Goal: Task Accomplishment & Management: Manage account settings

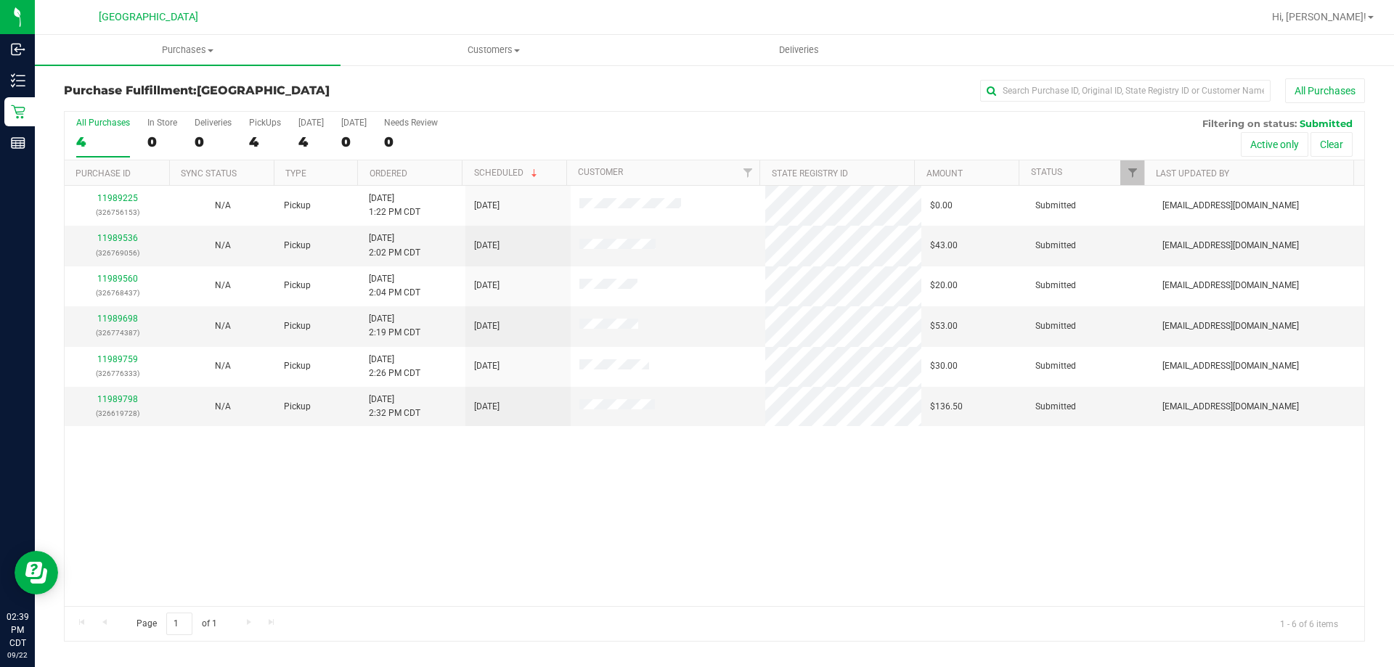
click at [420, 166] on th "Ordered" at bounding box center [409, 172] width 105 height 25
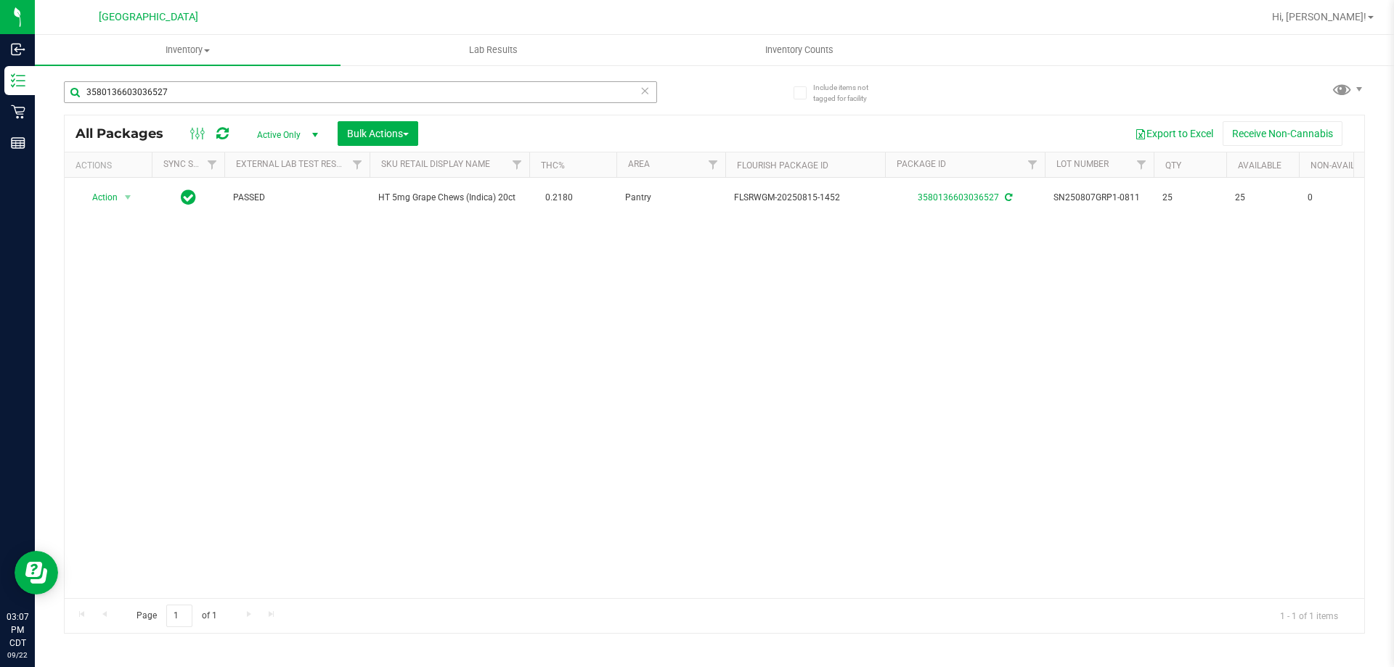
drag, startPoint x: 193, startPoint y: 107, endPoint x: 162, endPoint y: 98, distance: 32.6
click at [162, 98] on div "3580136603036527" at bounding box center [360, 97] width 593 height 33
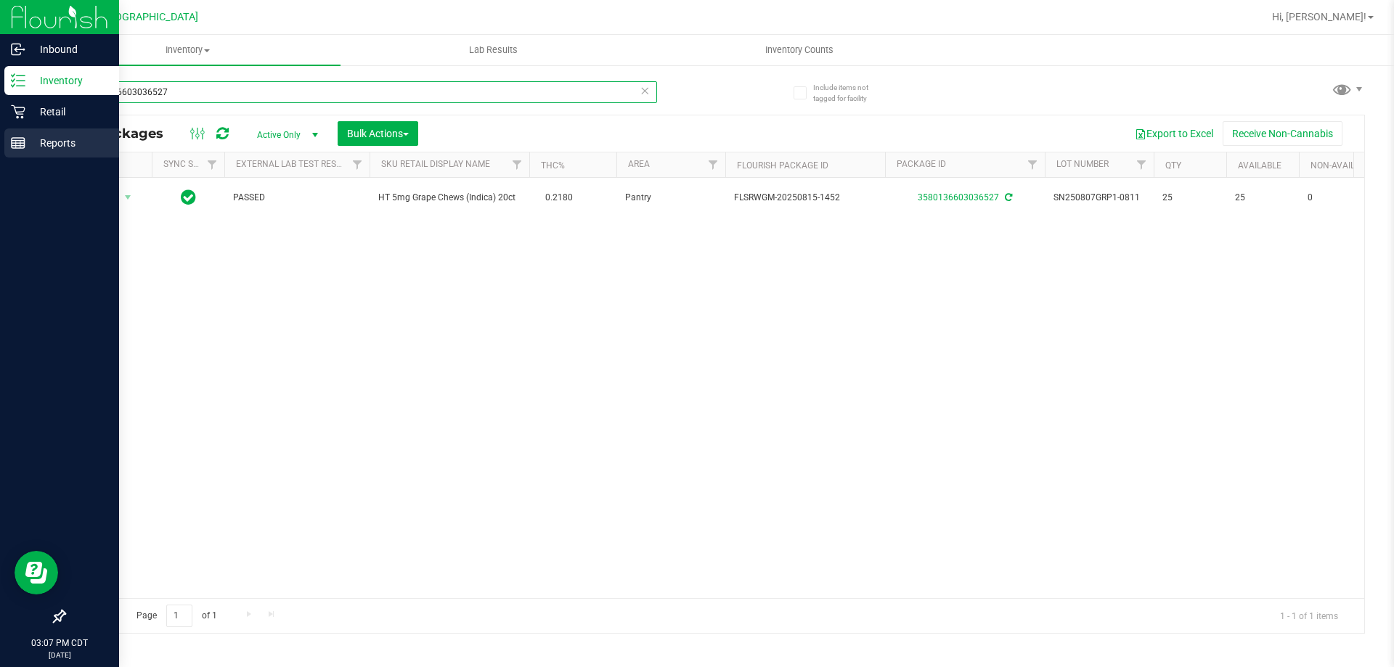
drag, startPoint x: 182, startPoint y: 99, endPoint x: 15, endPoint y: 134, distance: 170.5
click at [15, 134] on div "Inbound Inventory Retail Reports 03:07 PM CDT 09/22/2025 09/22 Panama City WC H…" at bounding box center [697, 333] width 1394 height 667
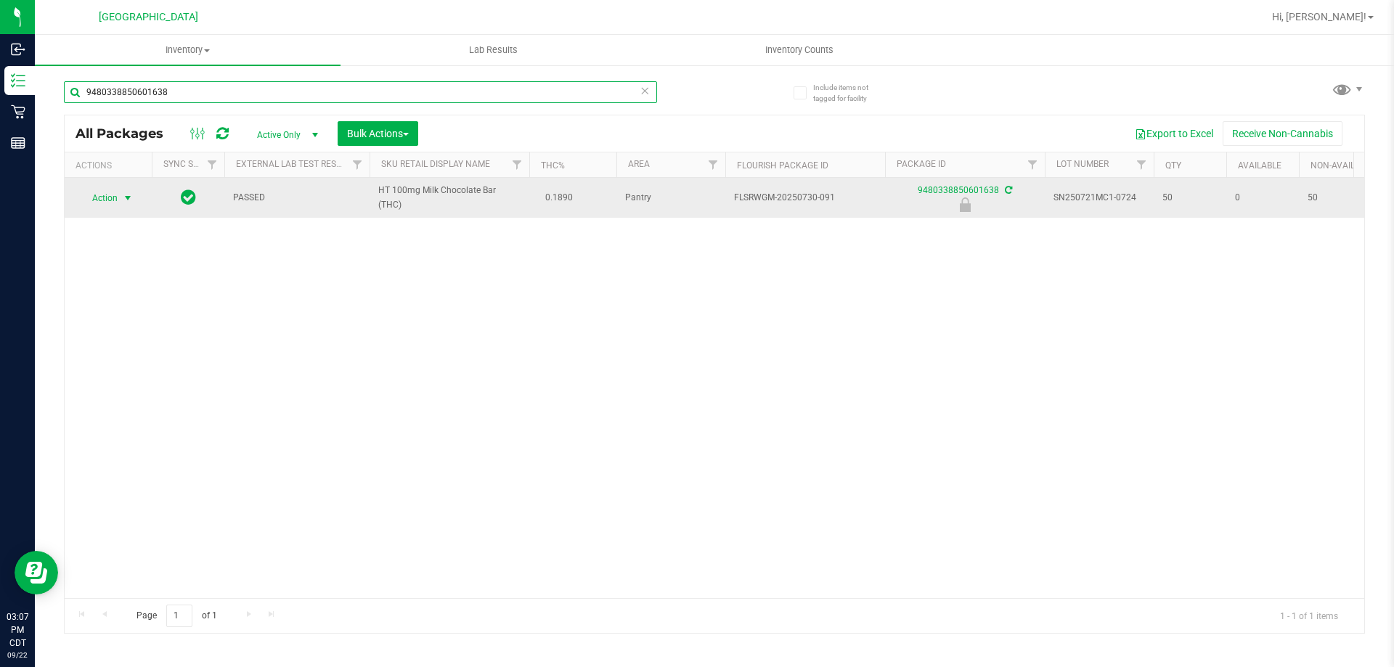
type input "9480338850601638"
click at [119, 195] on span "select" at bounding box center [128, 198] width 18 height 20
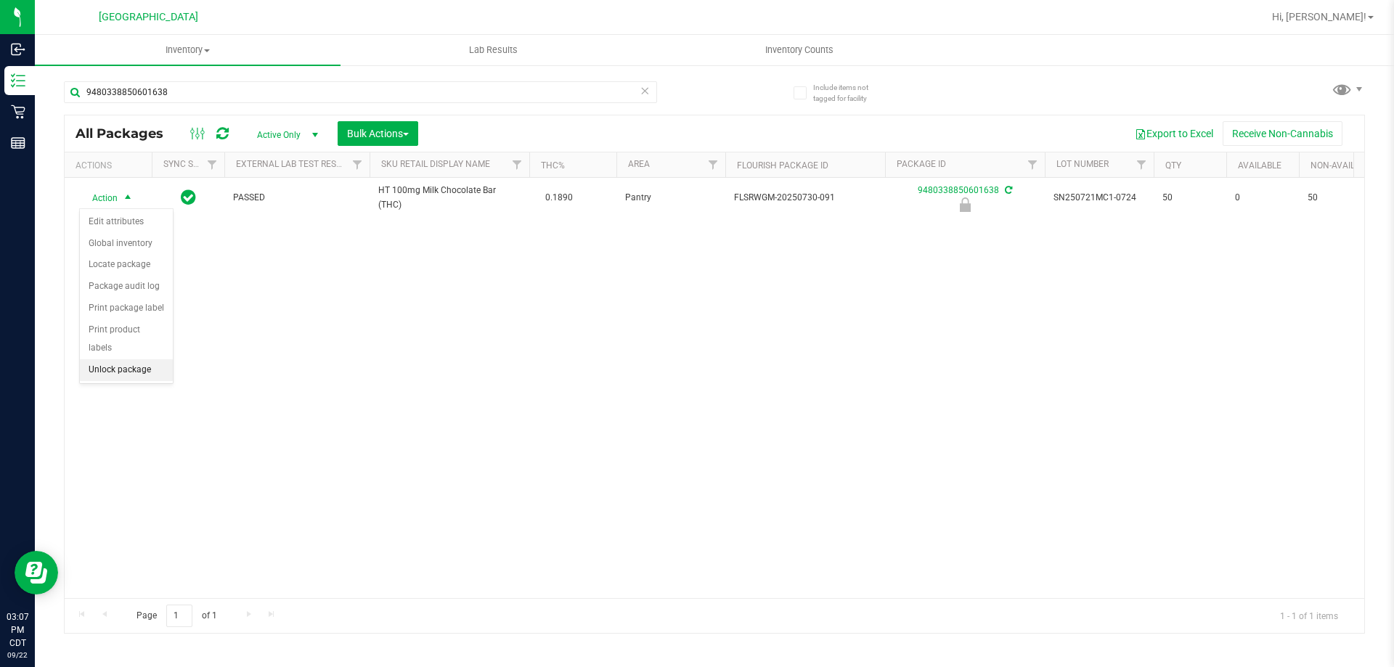
click at [144, 359] on li "Unlock package" at bounding box center [126, 370] width 93 height 22
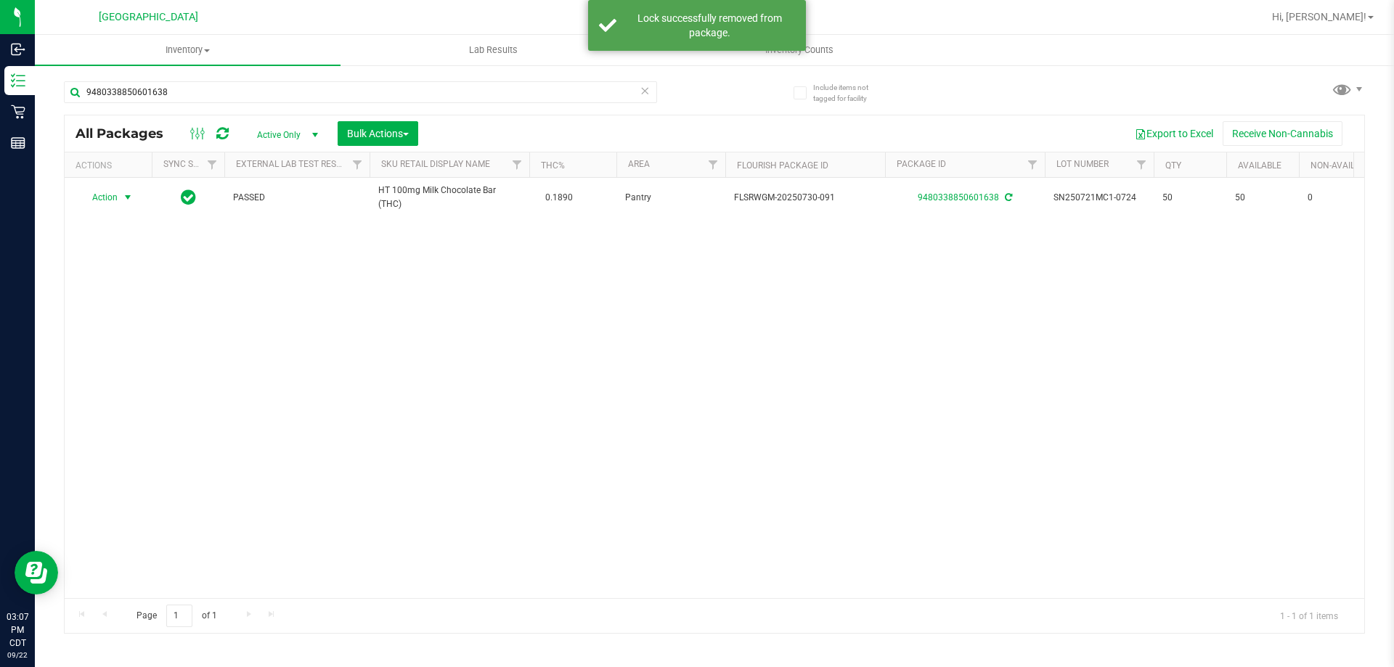
click at [122, 192] on span "select" at bounding box center [128, 198] width 12 height 12
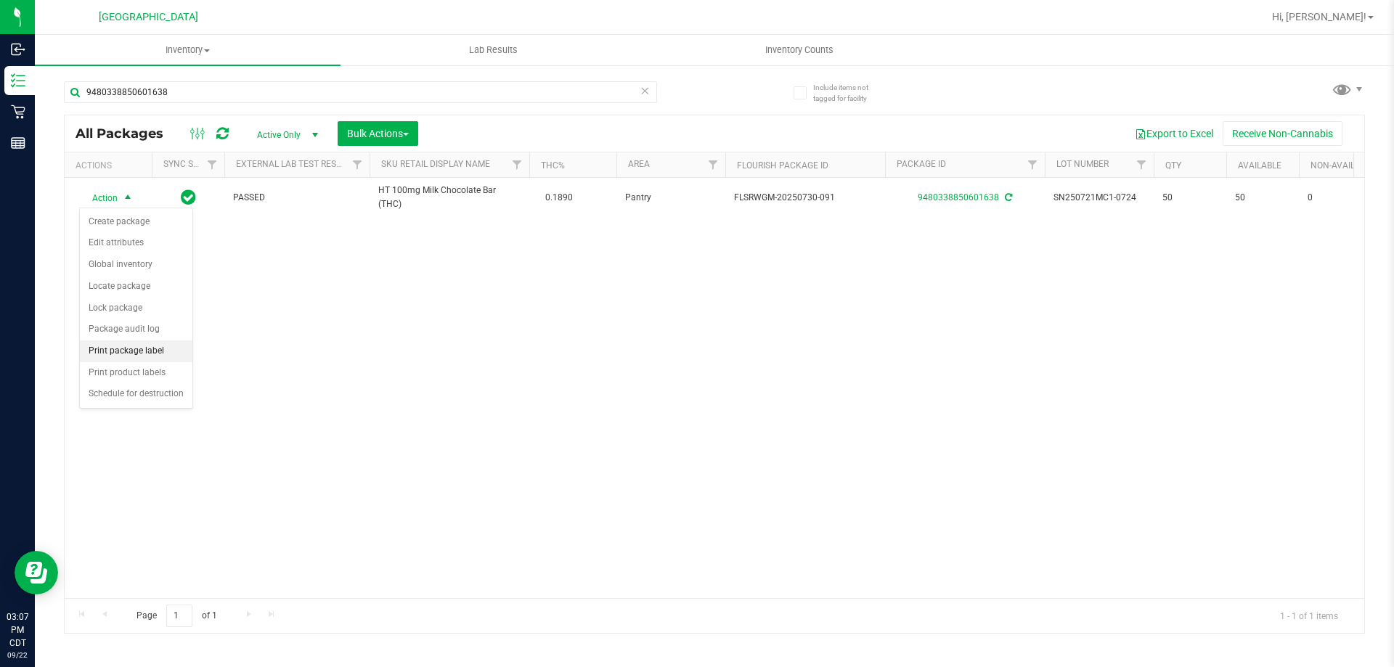
click at [151, 351] on li "Print package label" at bounding box center [136, 351] width 113 height 22
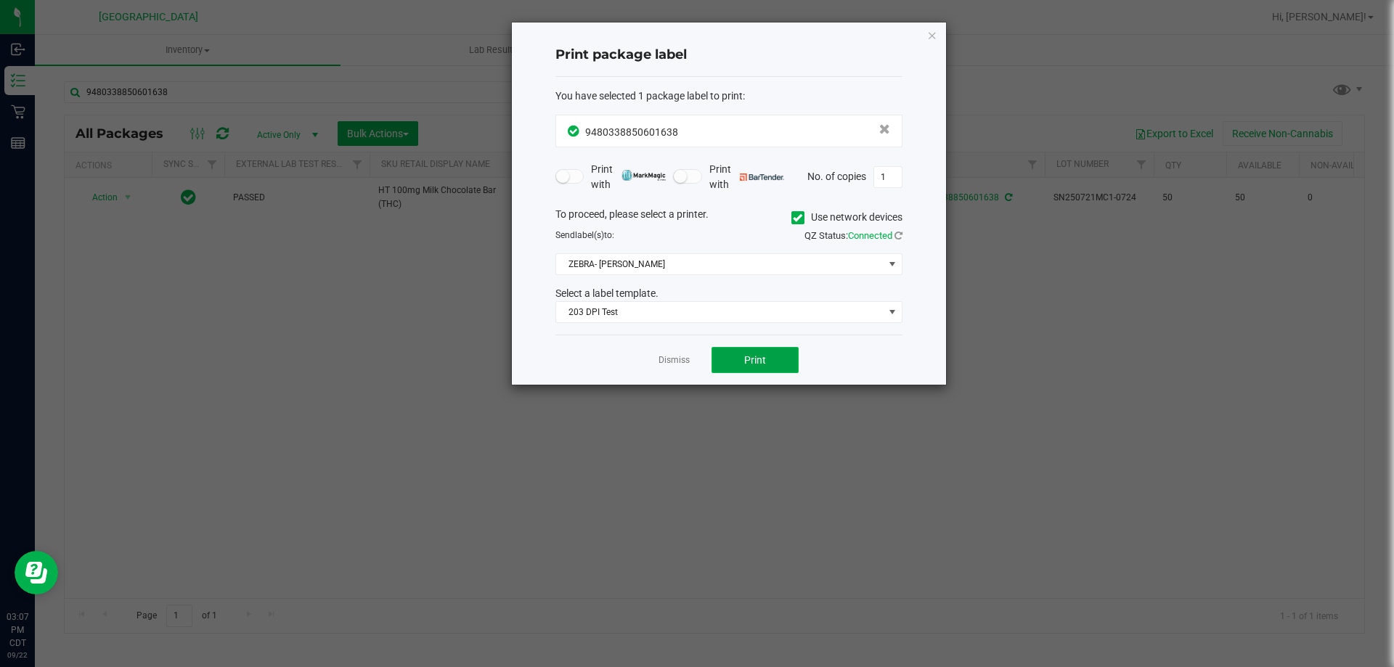
click at [744, 366] on span "Print" at bounding box center [755, 360] width 22 height 12
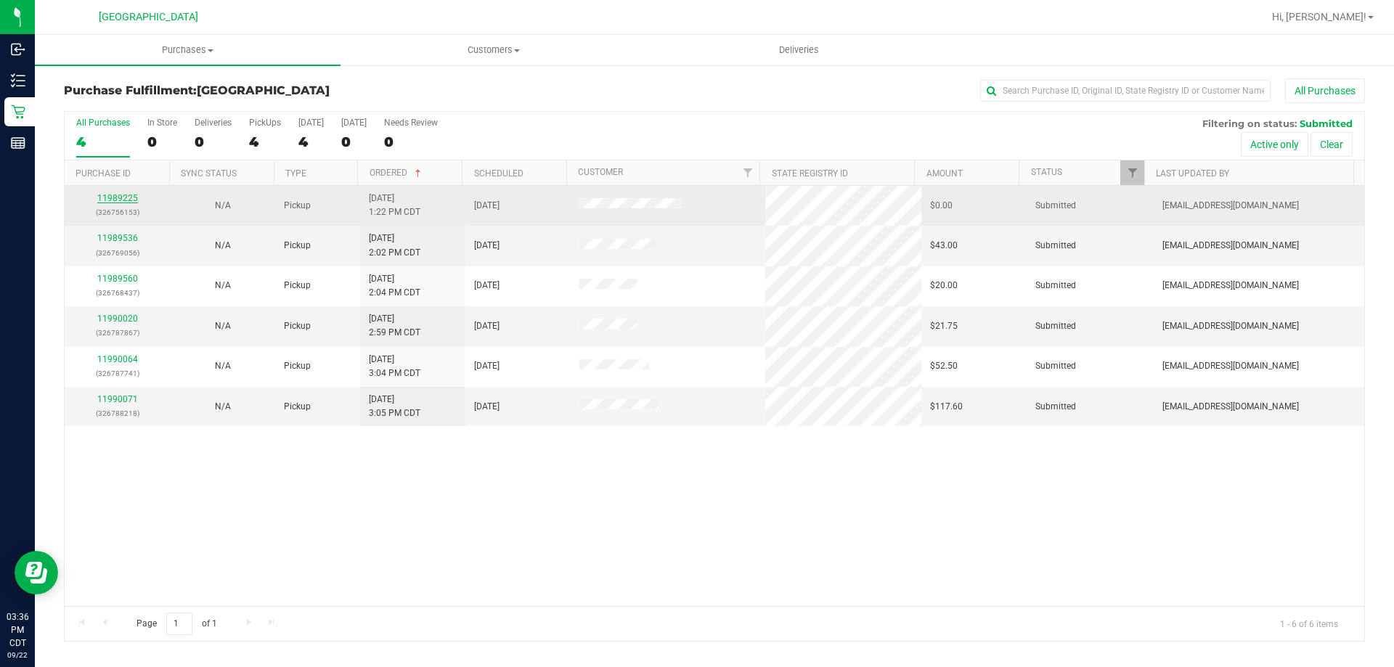
click at [132, 196] on link "11989225" at bounding box center [117, 198] width 41 height 10
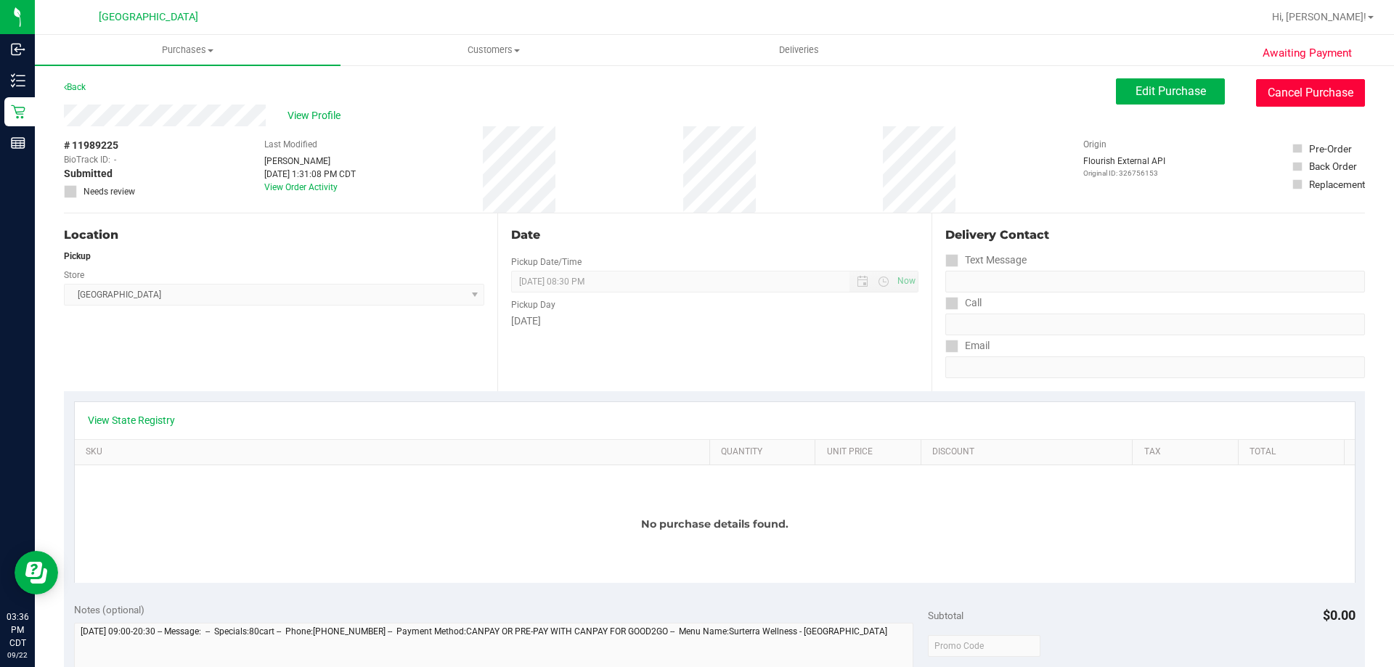
click at [1313, 102] on button "Cancel Purchase" at bounding box center [1310, 93] width 109 height 28
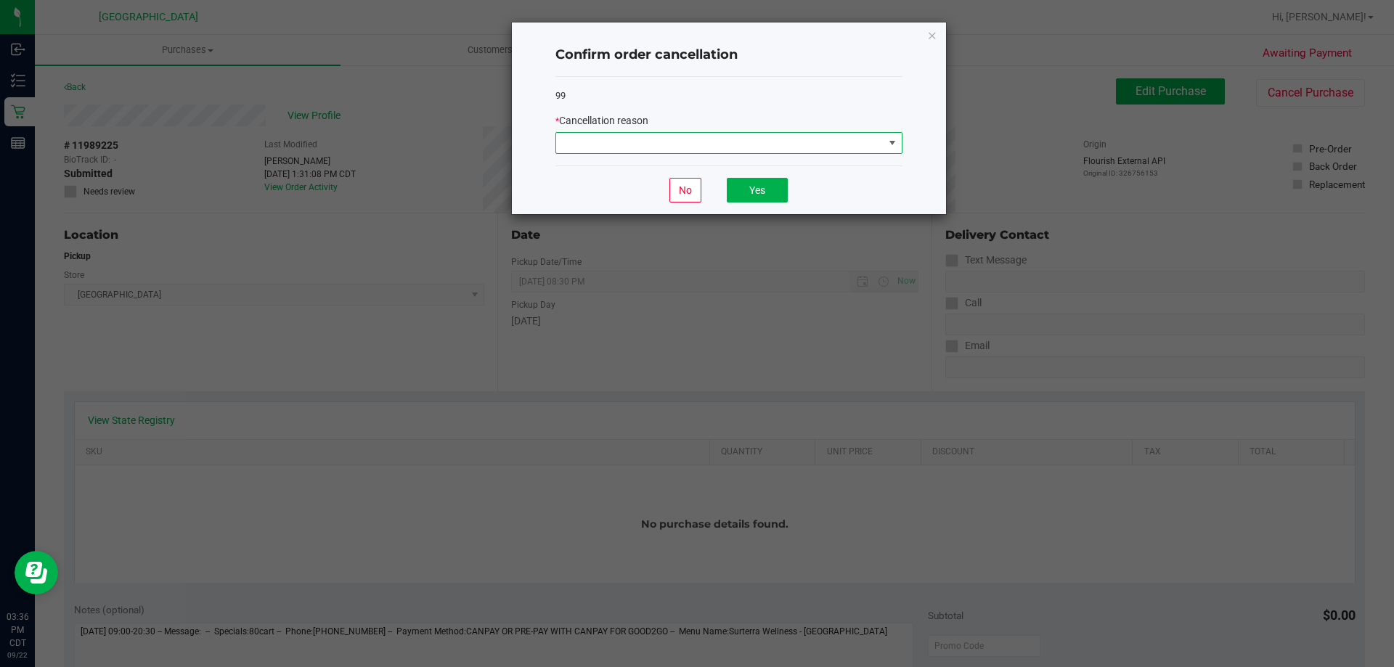
click at [631, 147] on span at bounding box center [719, 143] width 327 height 20
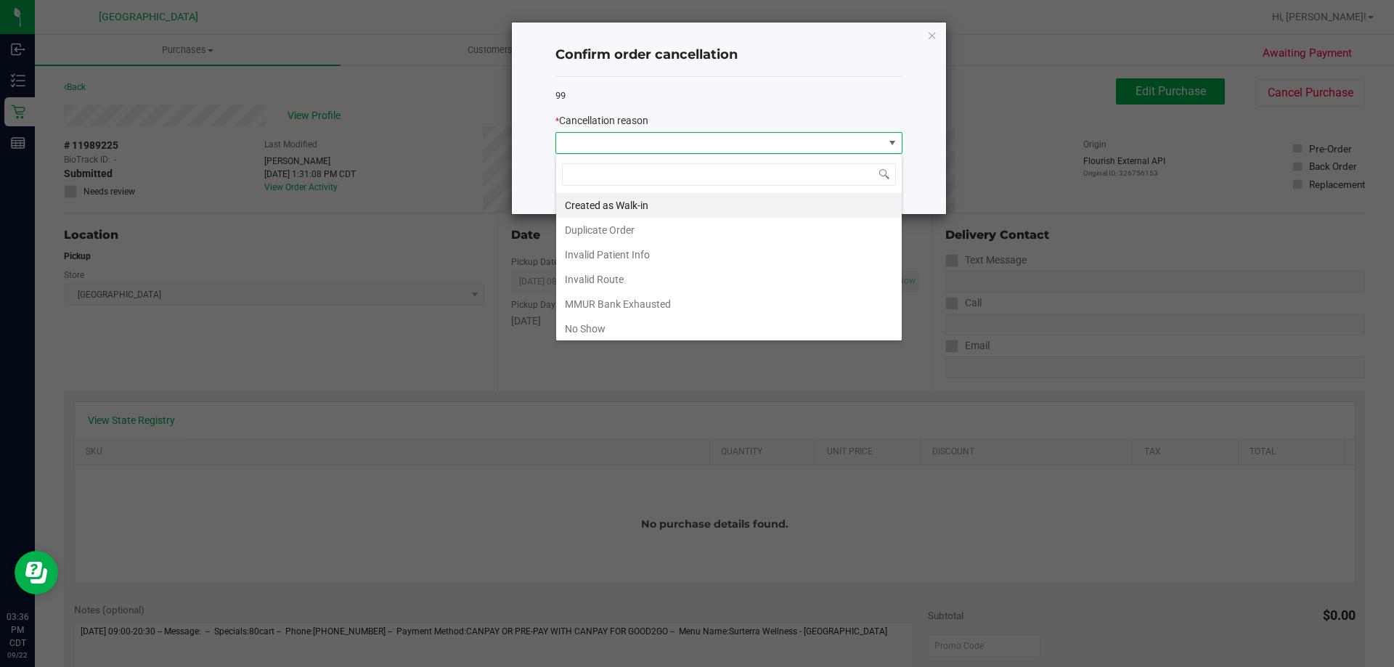
scroll to position [22, 347]
click at [619, 205] on li "Created as Walk-in" at bounding box center [729, 205] width 346 height 25
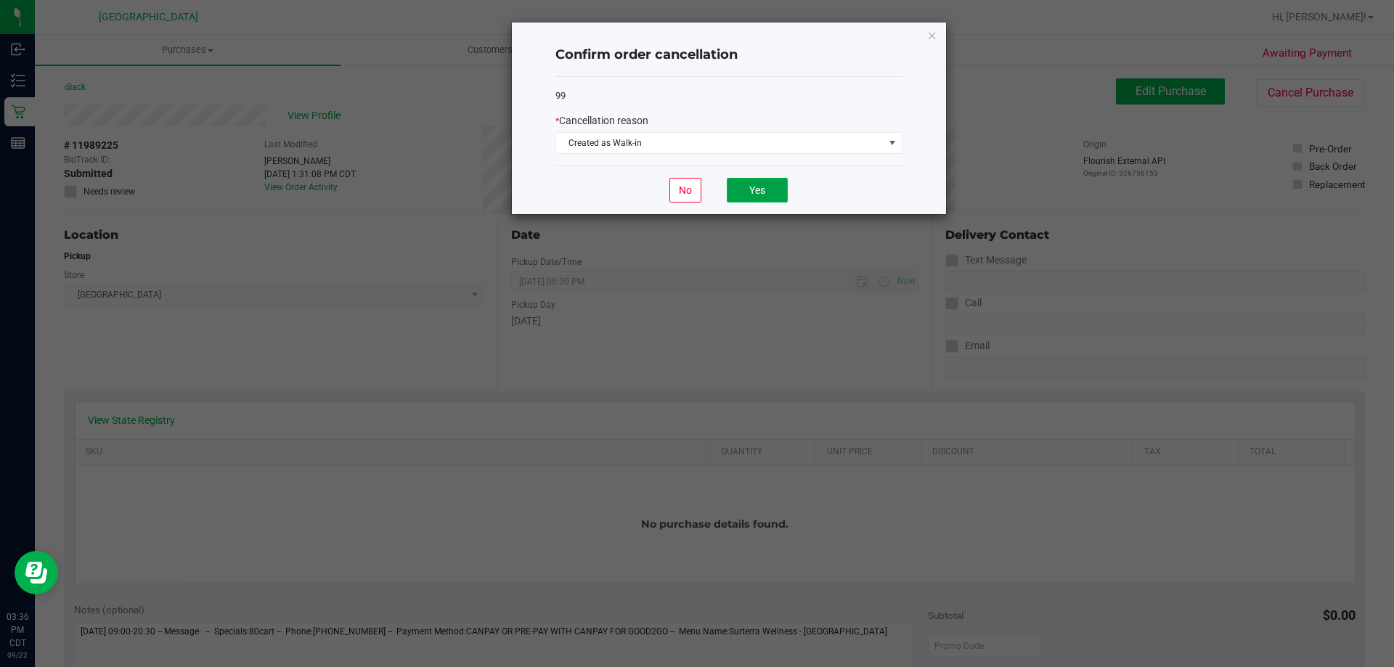
click at [777, 181] on button "Yes" at bounding box center [757, 190] width 61 height 25
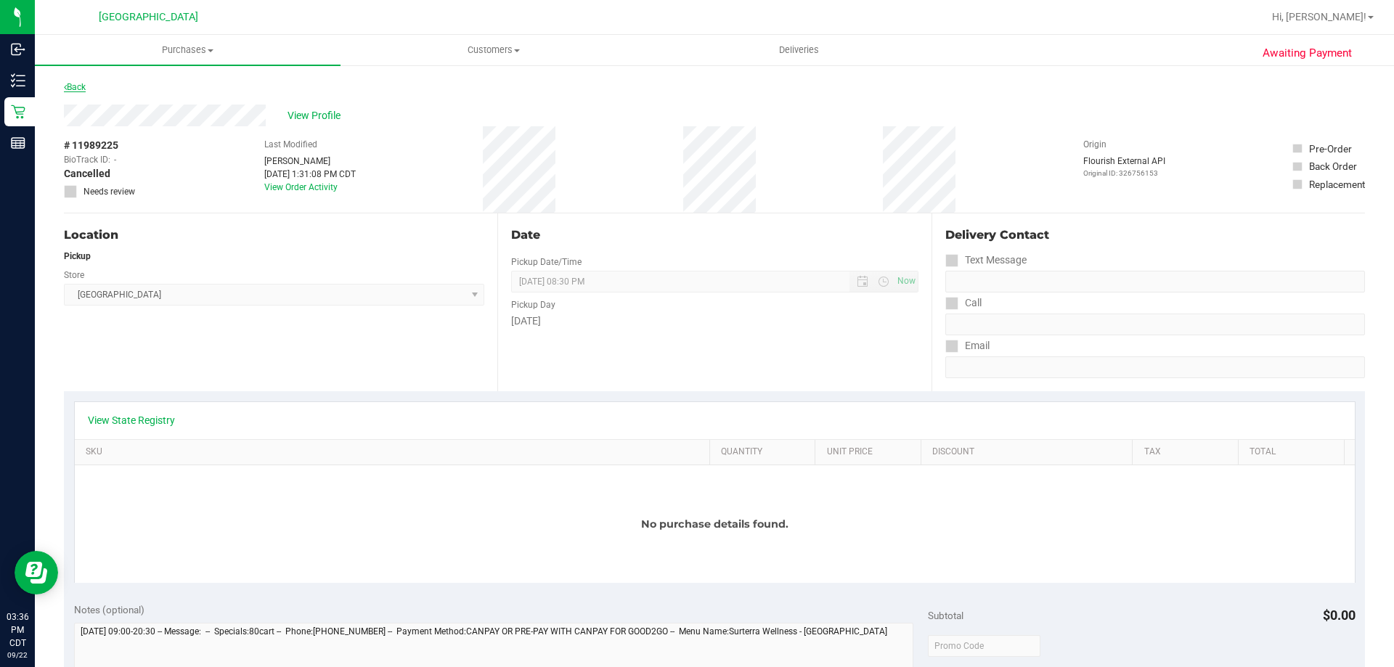
click at [75, 89] on link "Back" at bounding box center [75, 87] width 22 height 10
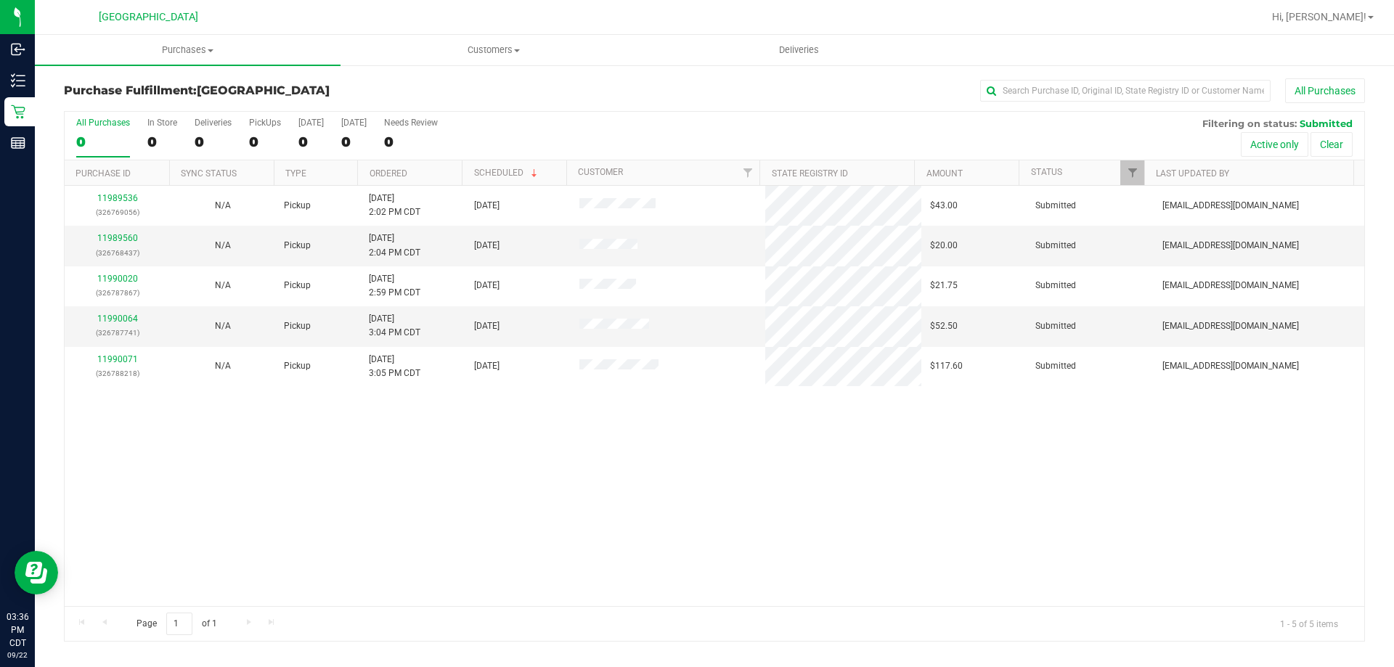
click at [433, 171] on th "Ordered" at bounding box center [409, 172] width 105 height 25
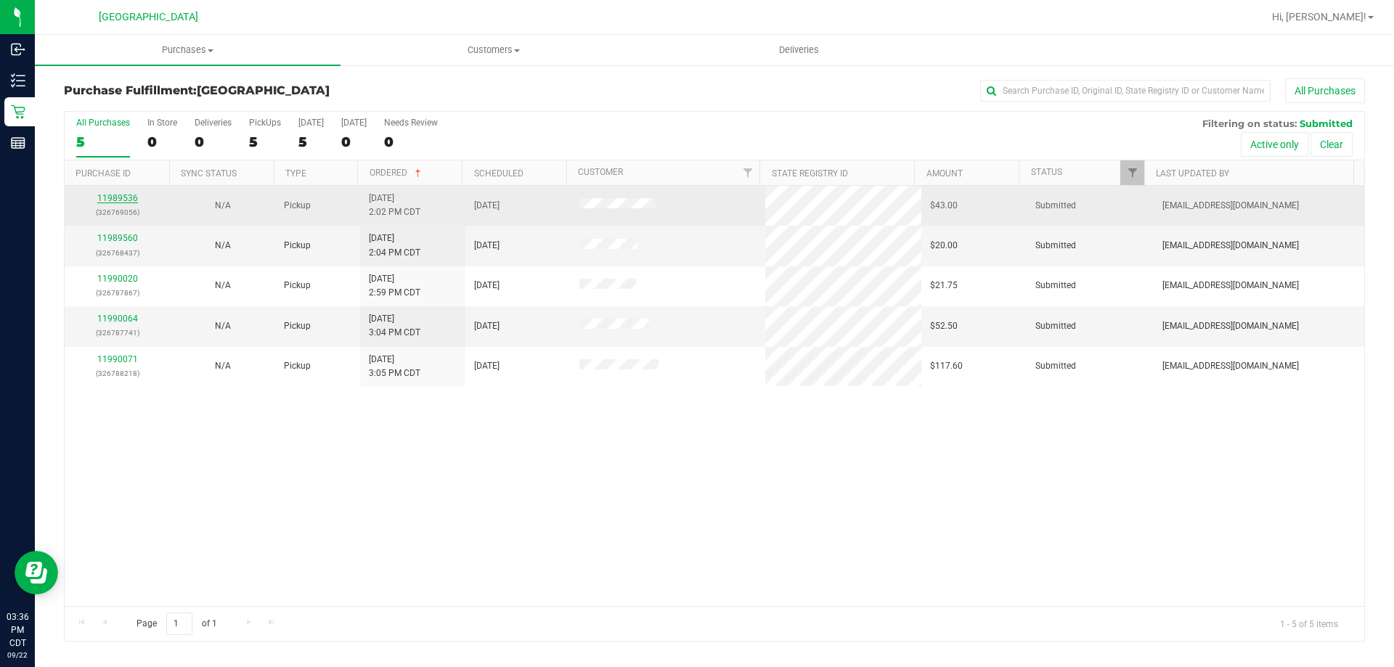
click at [128, 200] on link "11989536" at bounding box center [117, 198] width 41 height 10
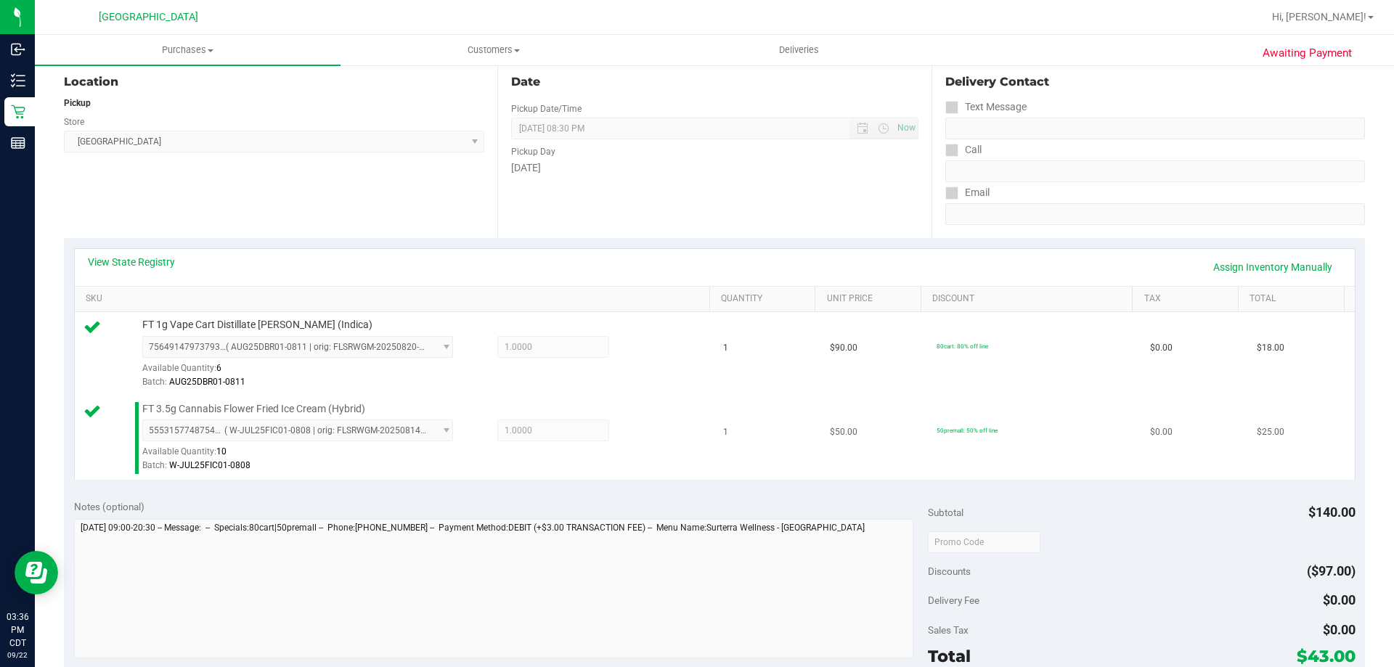
scroll to position [290, 0]
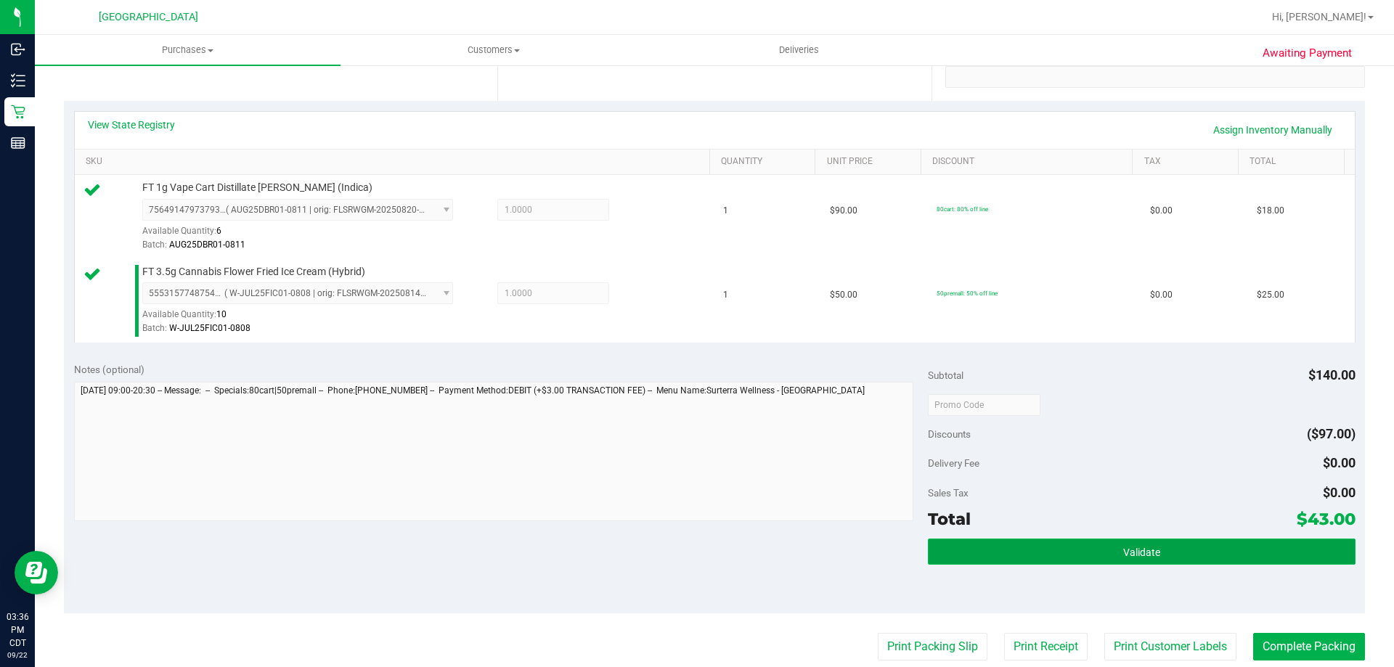
click at [1092, 553] on button "Validate" at bounding box center [1141, 552] width 427 height 26
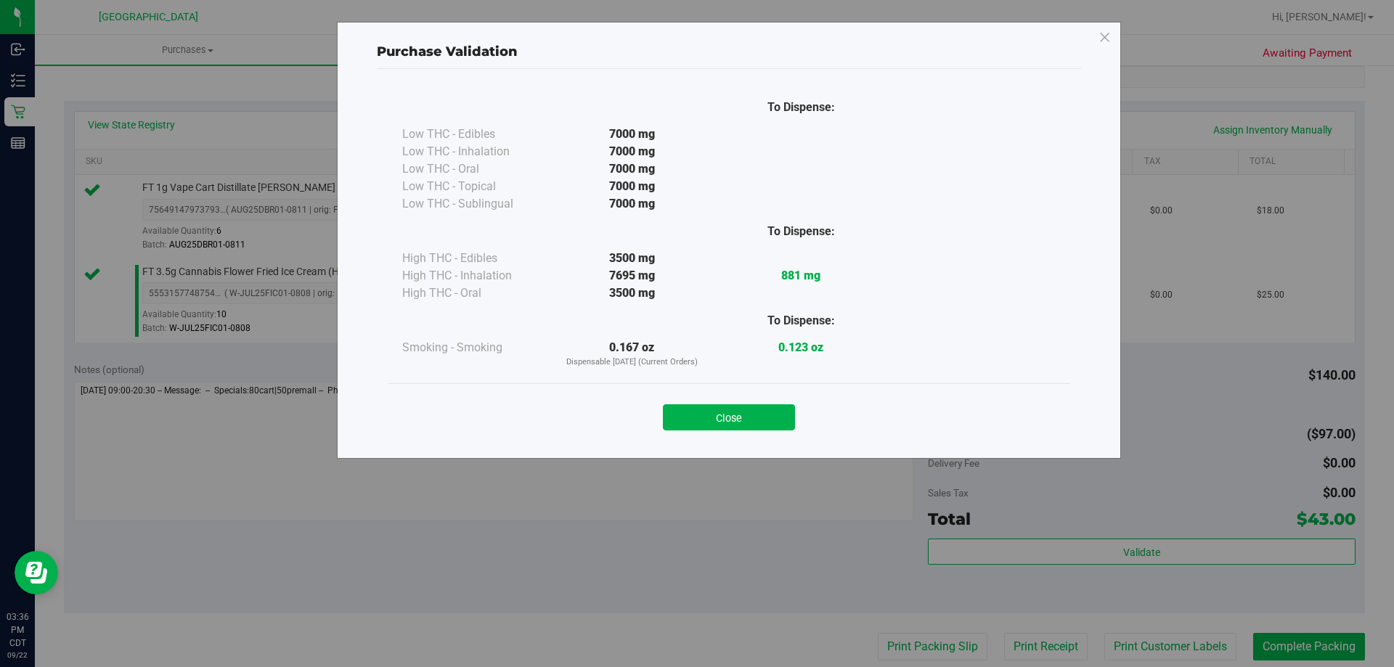
click at [681, 386] on div "Close" at bounding box center [729, 412] width 682 height 59
click at [735, 420] on button "Close" at bounding box center [729, 417] width 132 height 26
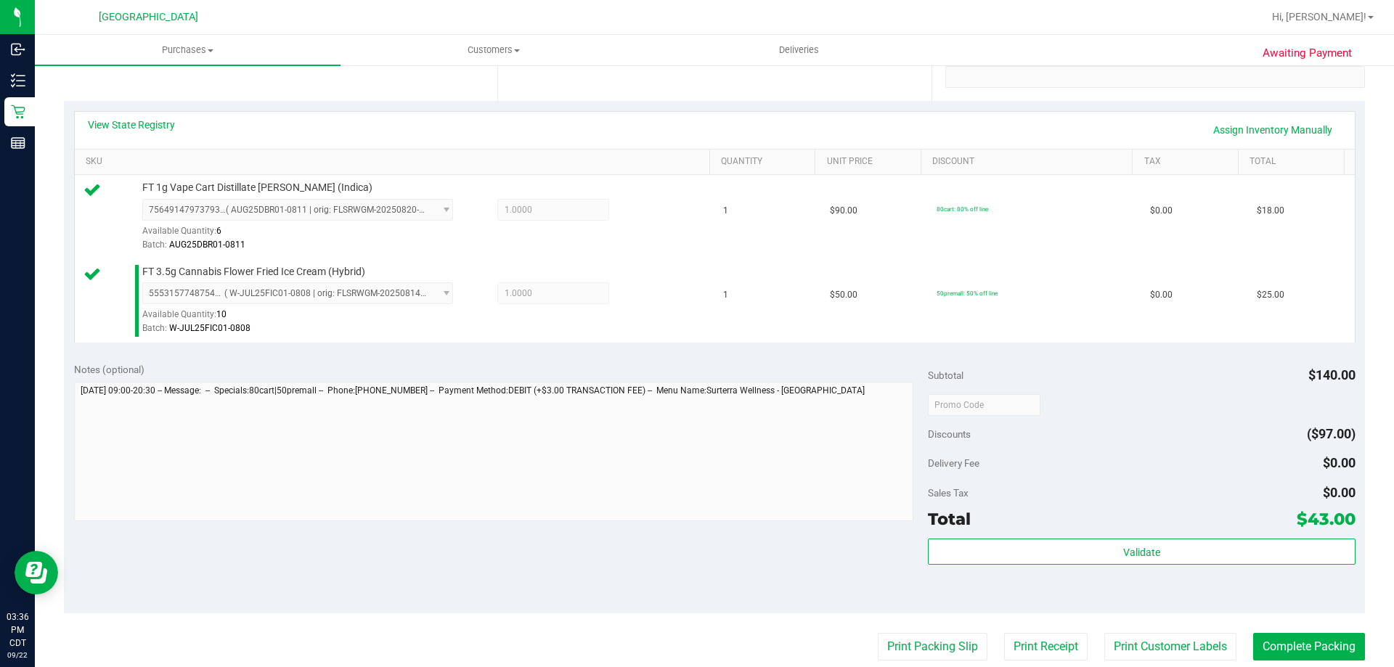
scroll to position [604, 0]
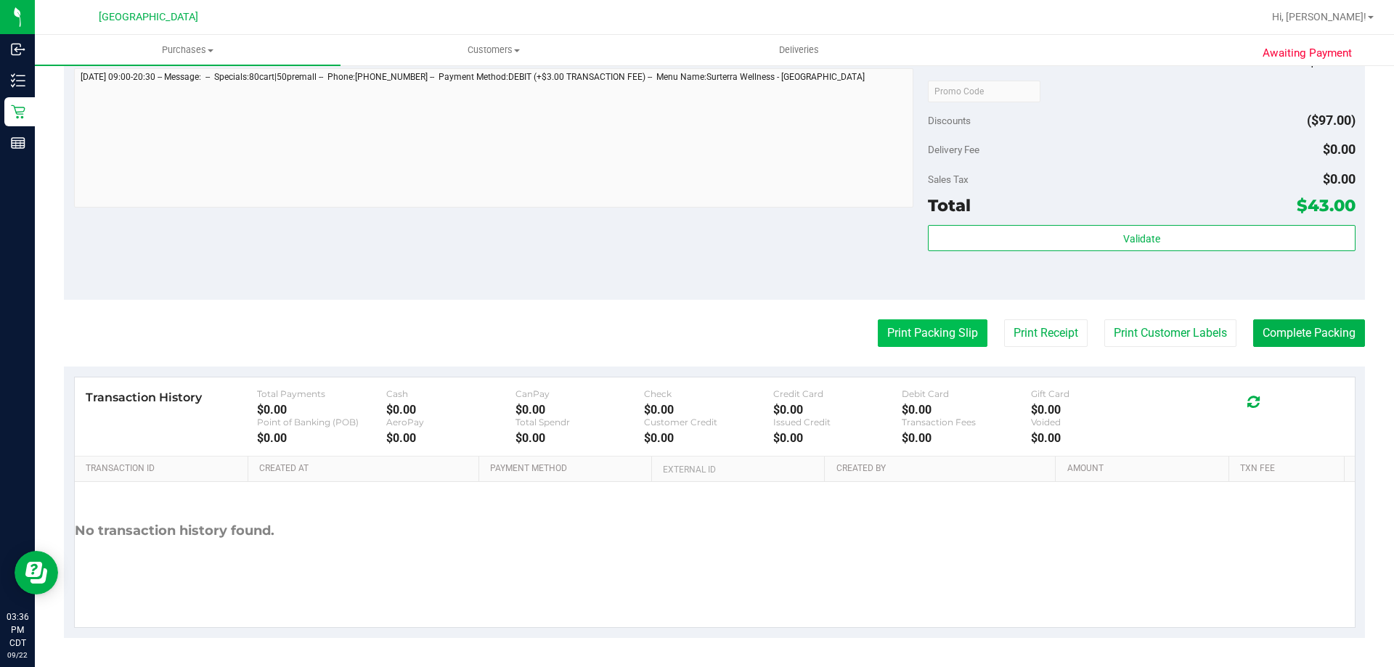
click at [899, 325] on button "Print Packing Slip" at bounding box center [933, 333] width 110 height 28
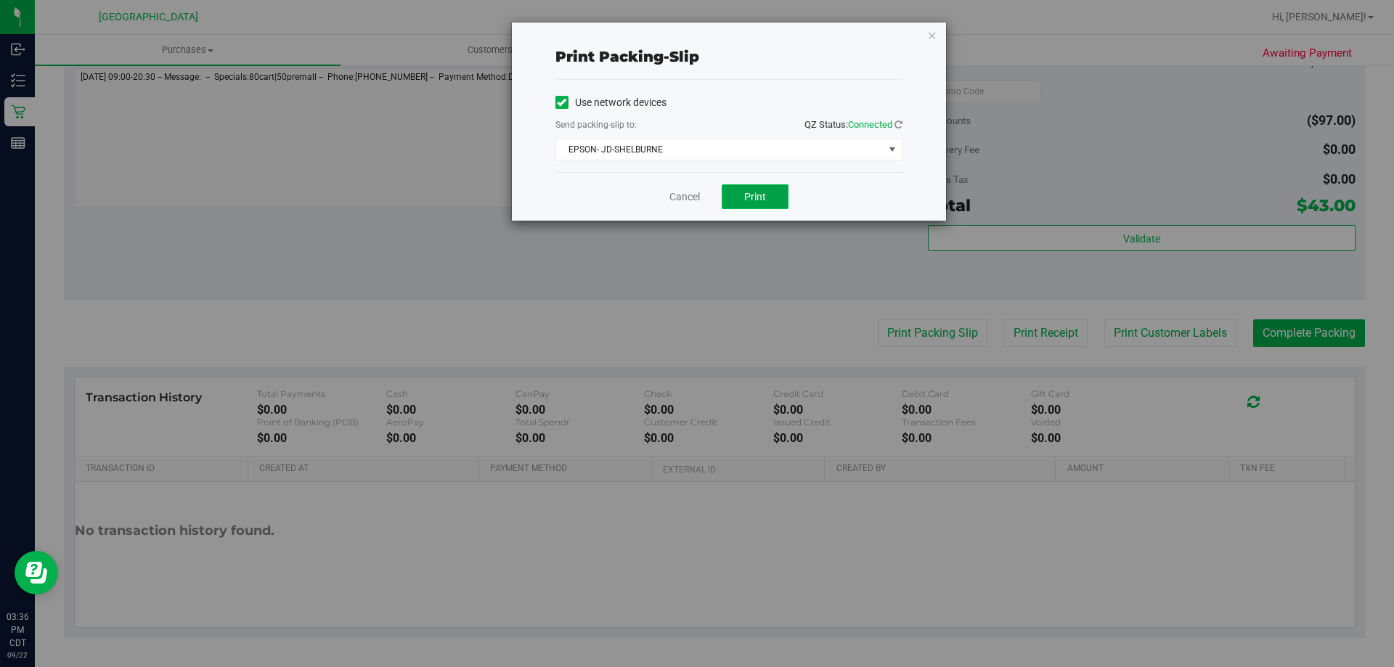
click at [773, 186] on button "Print" at bounding box center [755, 196] width 67 height 25
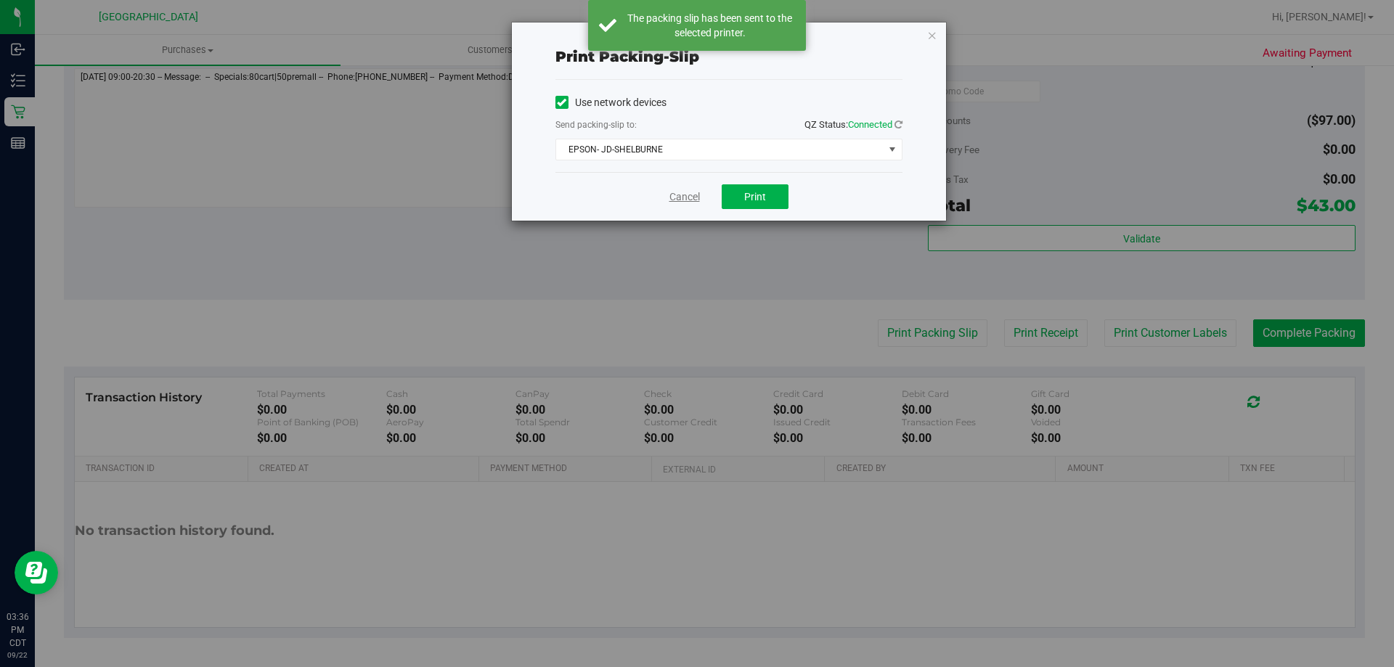
click at [687, 201] on link "Cancel" at bounding box center [684, 196] width 30 height 15
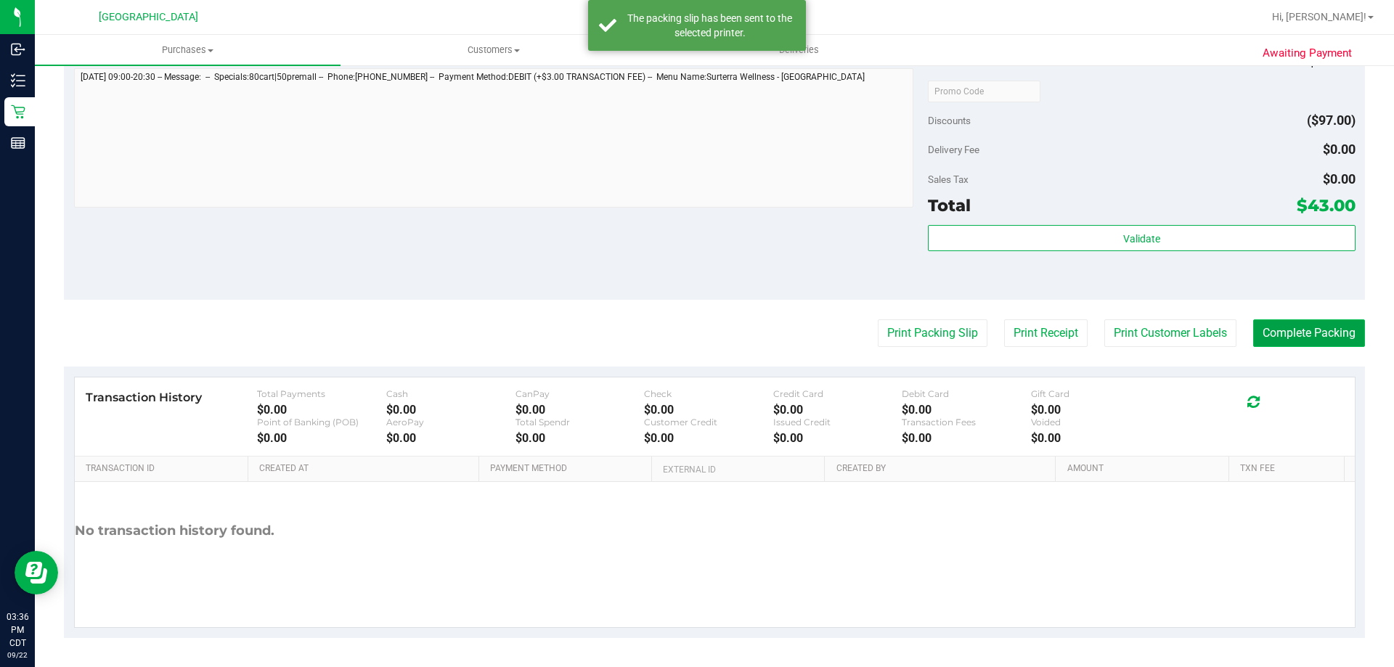
click at [1300, 329] on button "Complete Packing" at bounding box center [1309, 333] width 112 height 28
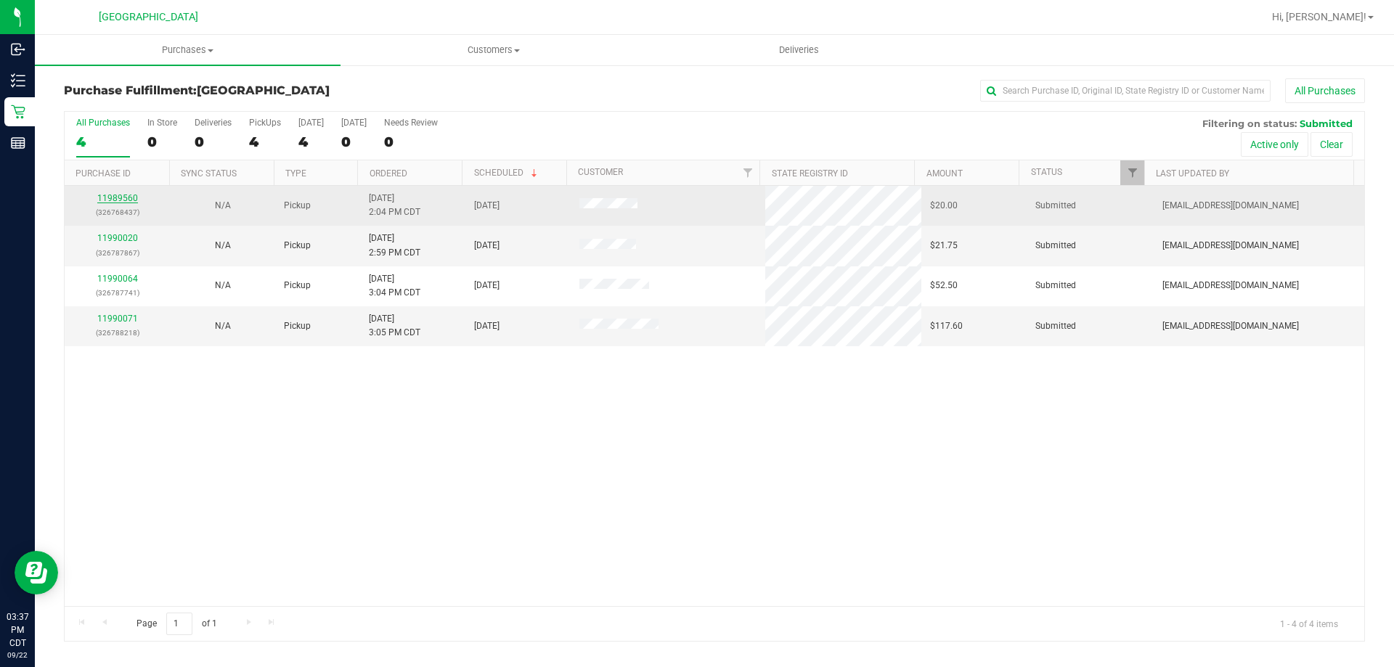
click at [118, 195] on link "11989560" at bounding box center [117, 198] width 41 height 10
click at [126, 197] on link "11989560" at bounding box center [117, 198] width 41 height 10
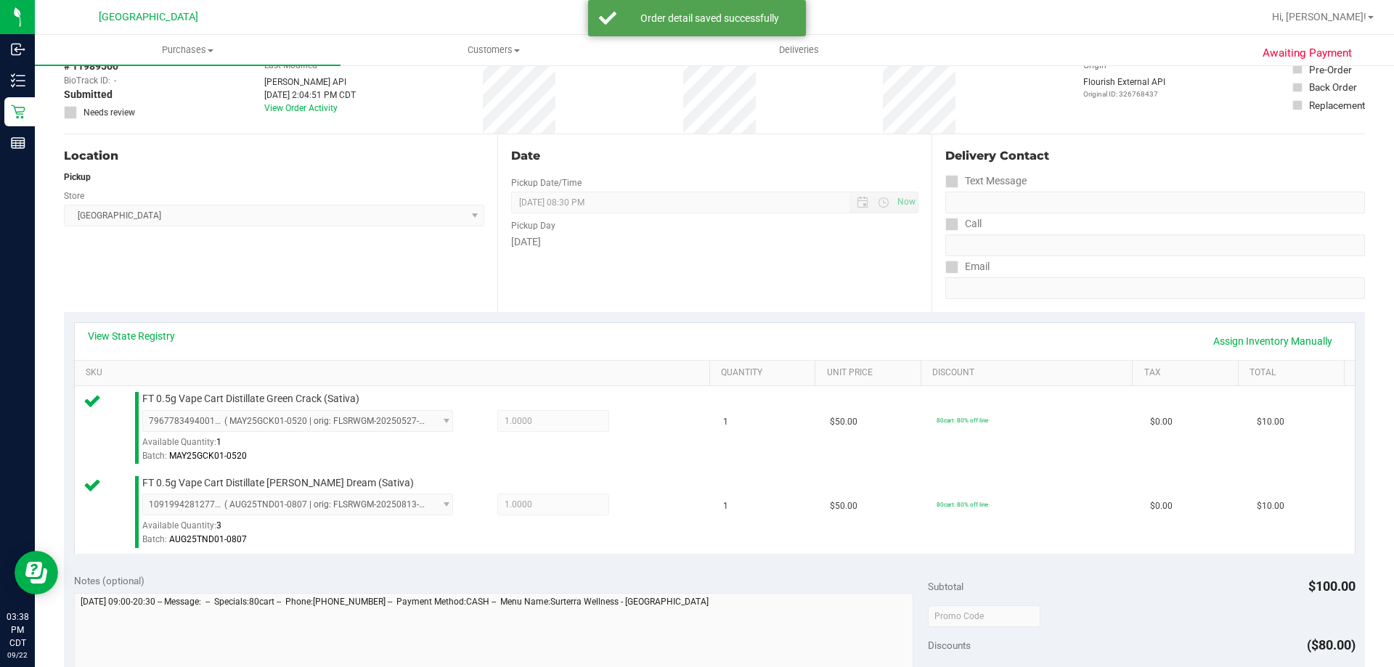
scroll to position [218, 0]
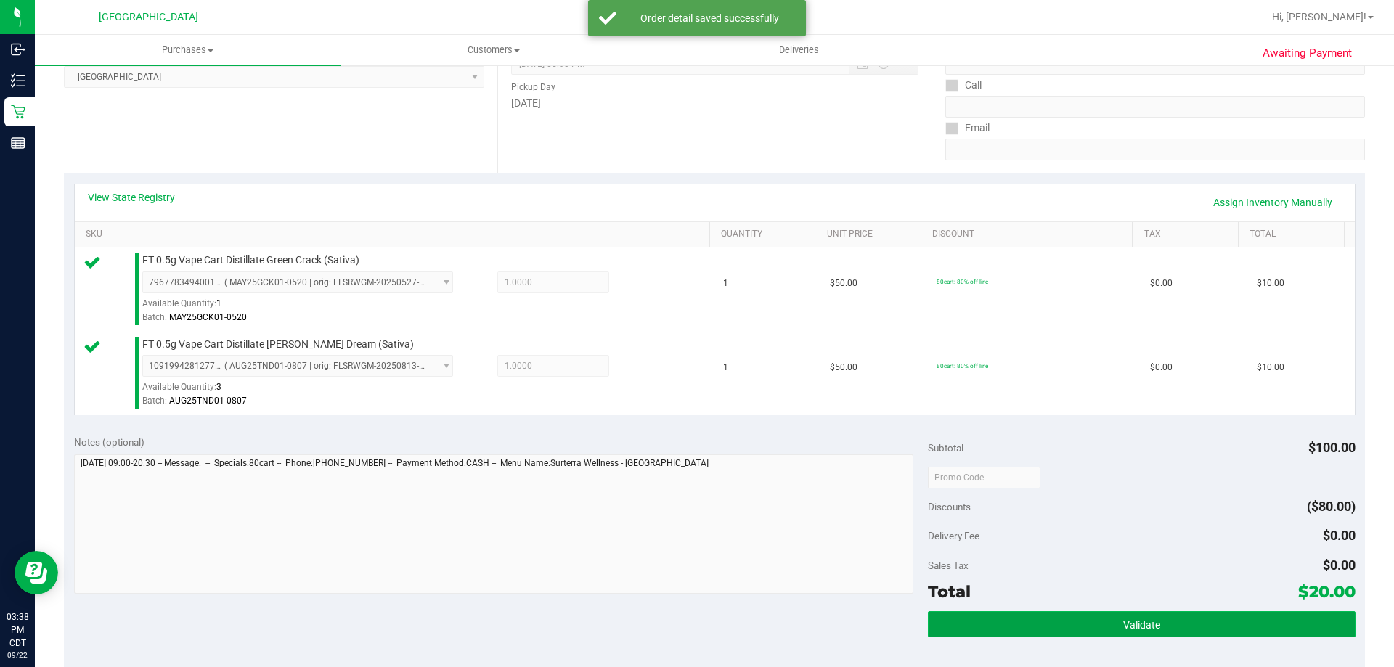
click at [1095, 619] on button "Validate" at bounding box center [1141, 624] width 427 height 26
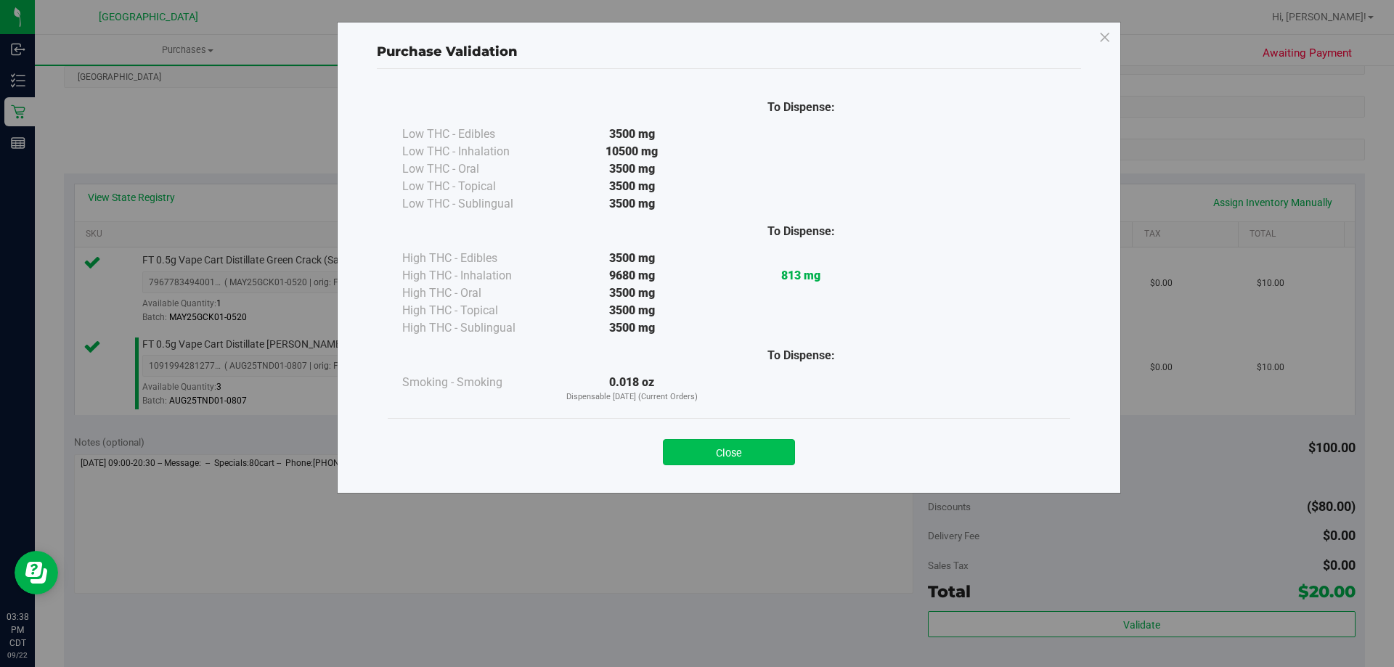
click at [722, 458] on button "Close" at bounding box center [729, 452] width 132 height 26
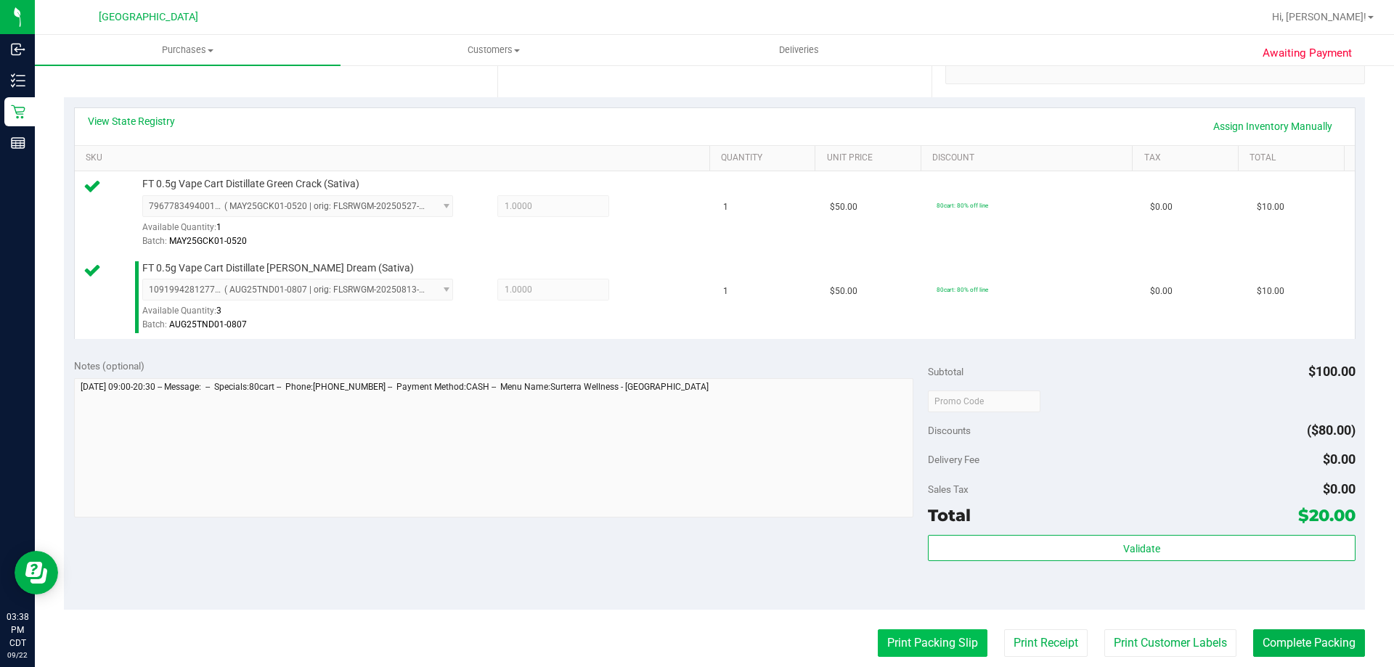
scroll to position [436, 0]
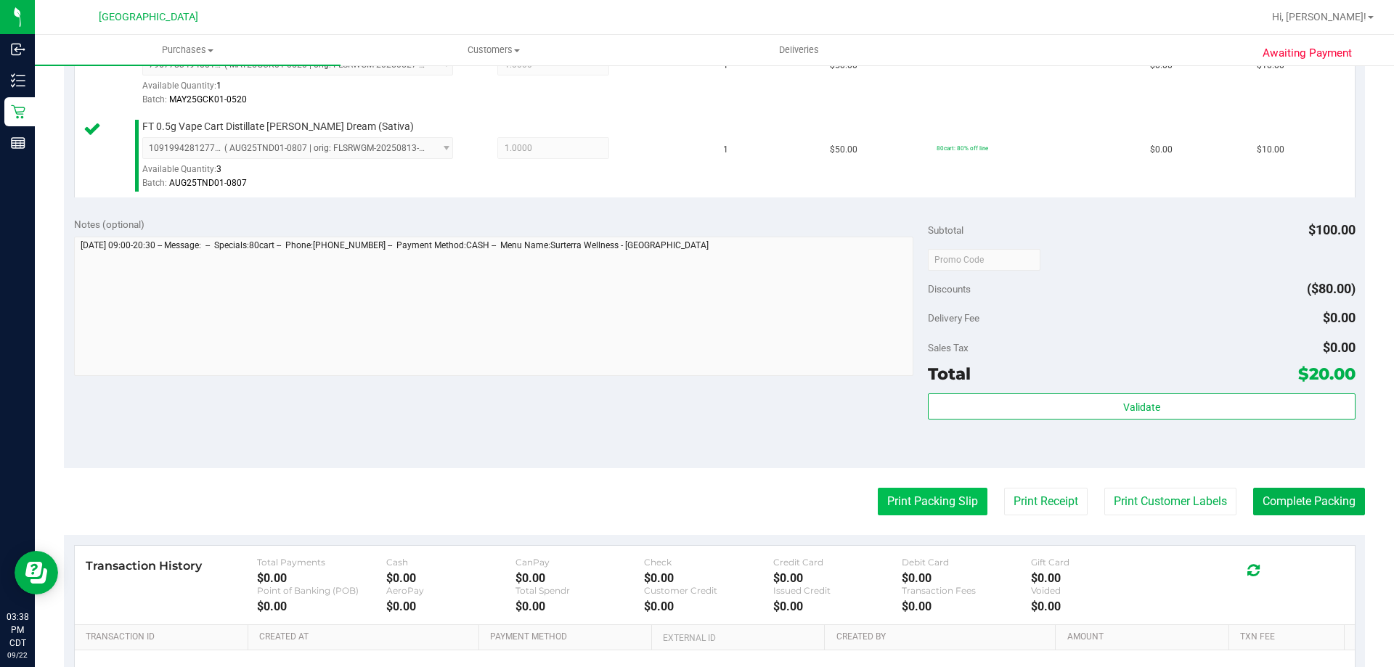
click at [950, 497] on button "Print Packing Slip" at bounding box center [933, 502] width 110 height 28
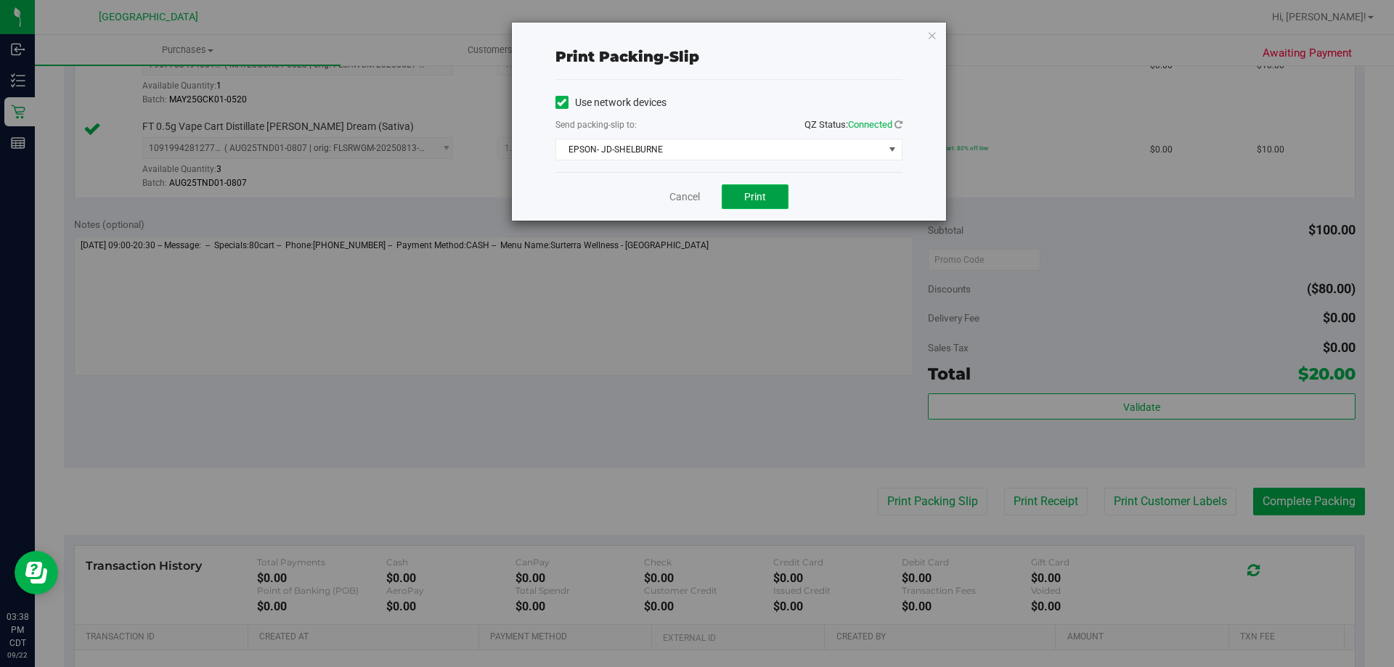
click at [764, 191] on span "Print" at bounding box center [755, 197] width 22 height 12
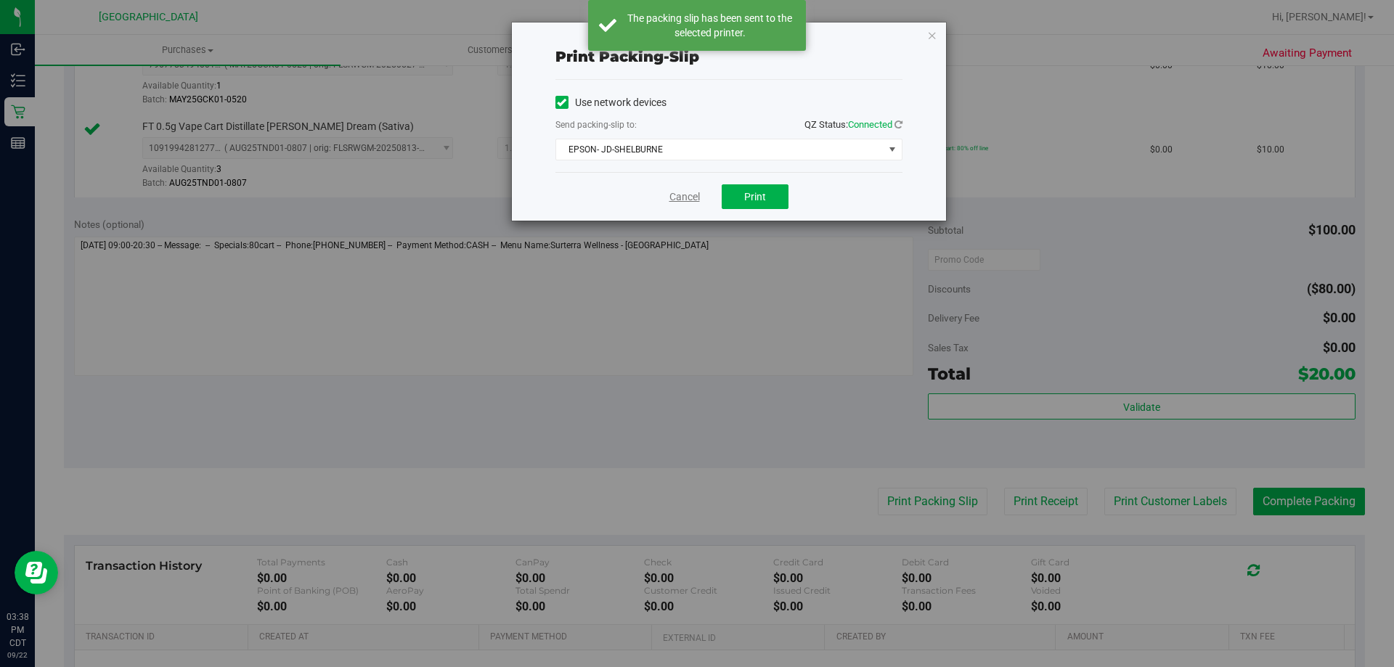
click at [693, 196] on link "Cancel" at bounding box center [684, 196] width 30 height 15
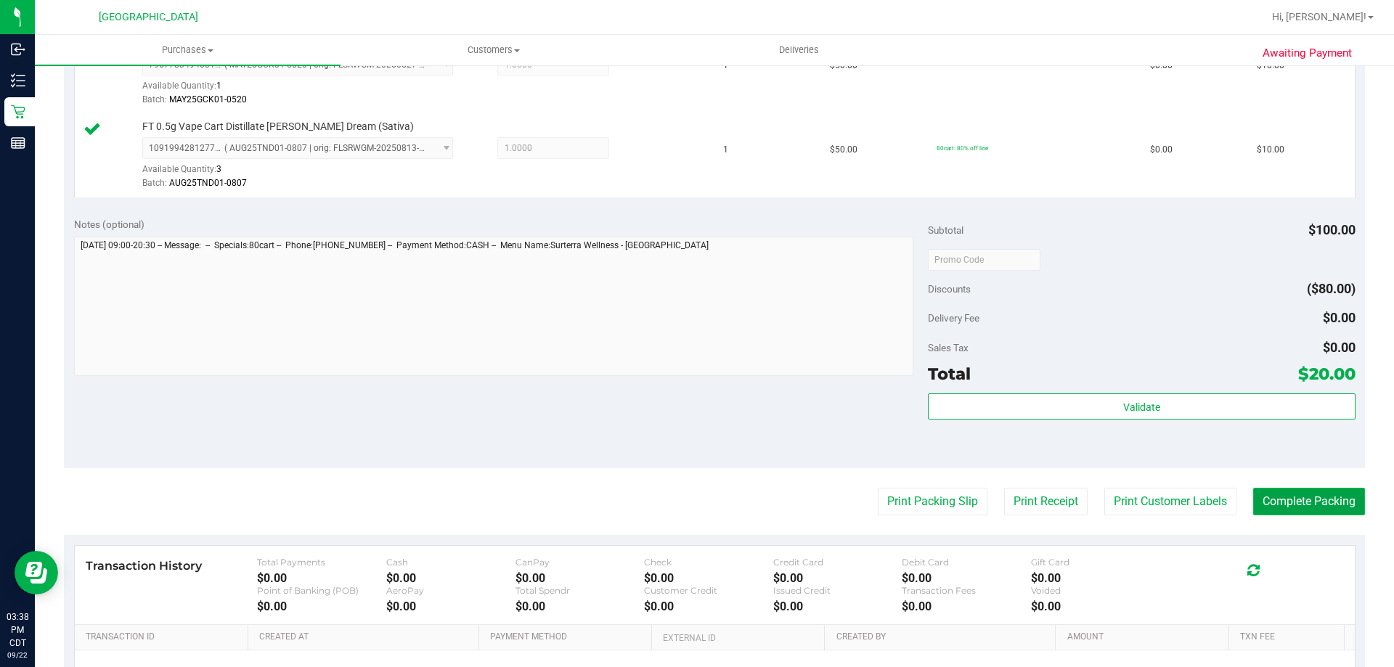
click at [1309, 508] on button "Complete Packing" at bounding box center [1309, 502] width 112 height 28
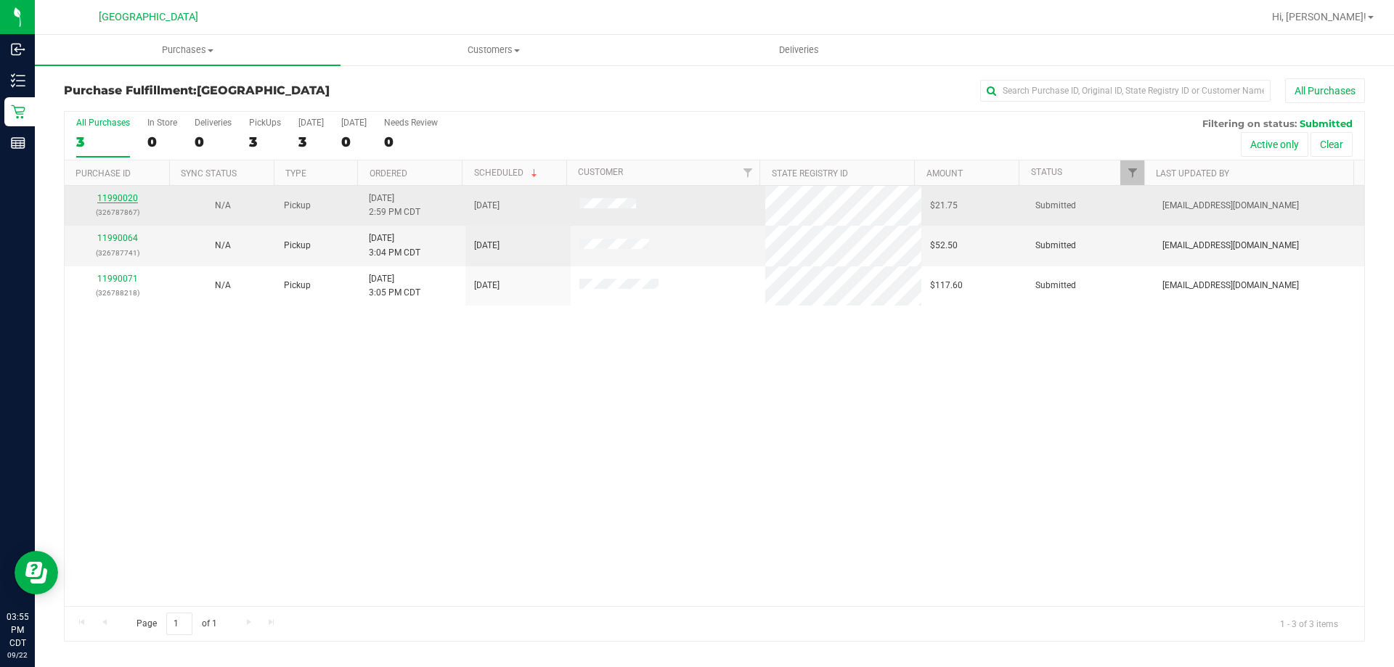
click at [130, 193] on link "11990020" at bounding box center [117, 198] width 41 height 10
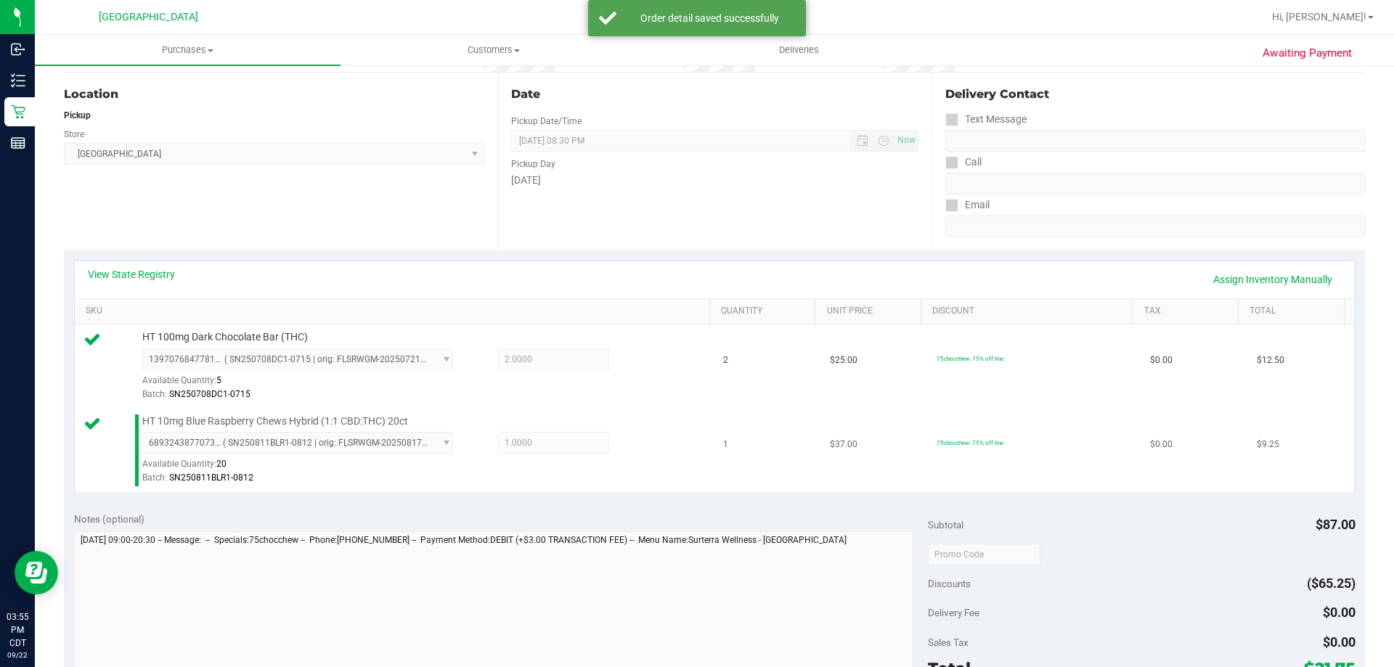
scroll to position [363, 0]
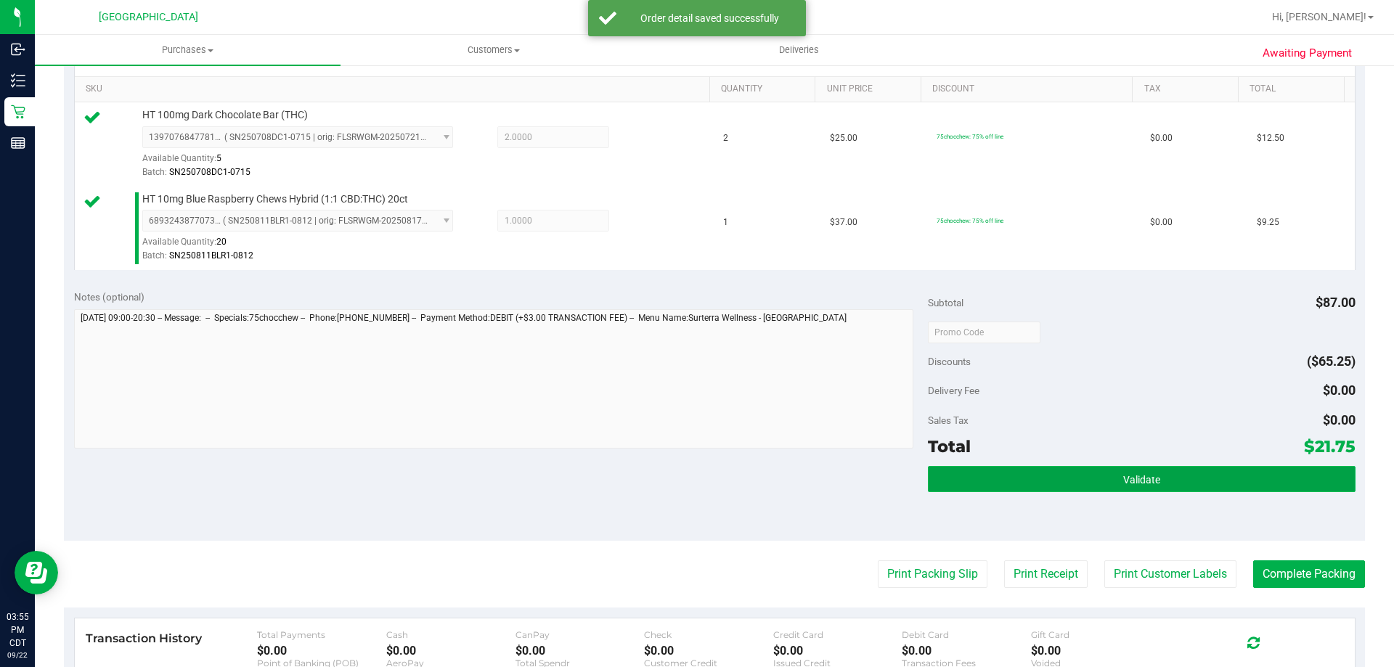
click at [1004, 486] on button "Validate" at bounding box center [1141, 479] width 427 height 26
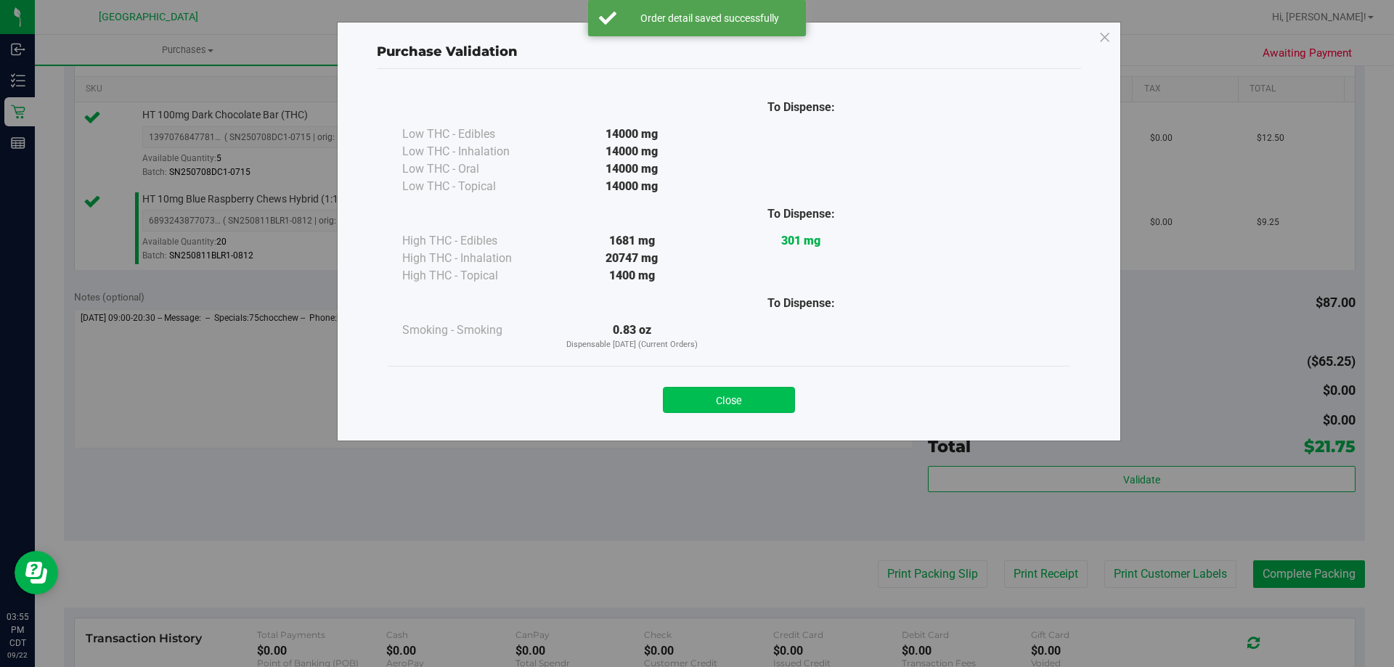
click at [673, 392] on button "Close" at bounding box center [729, 400] width 132 height 26
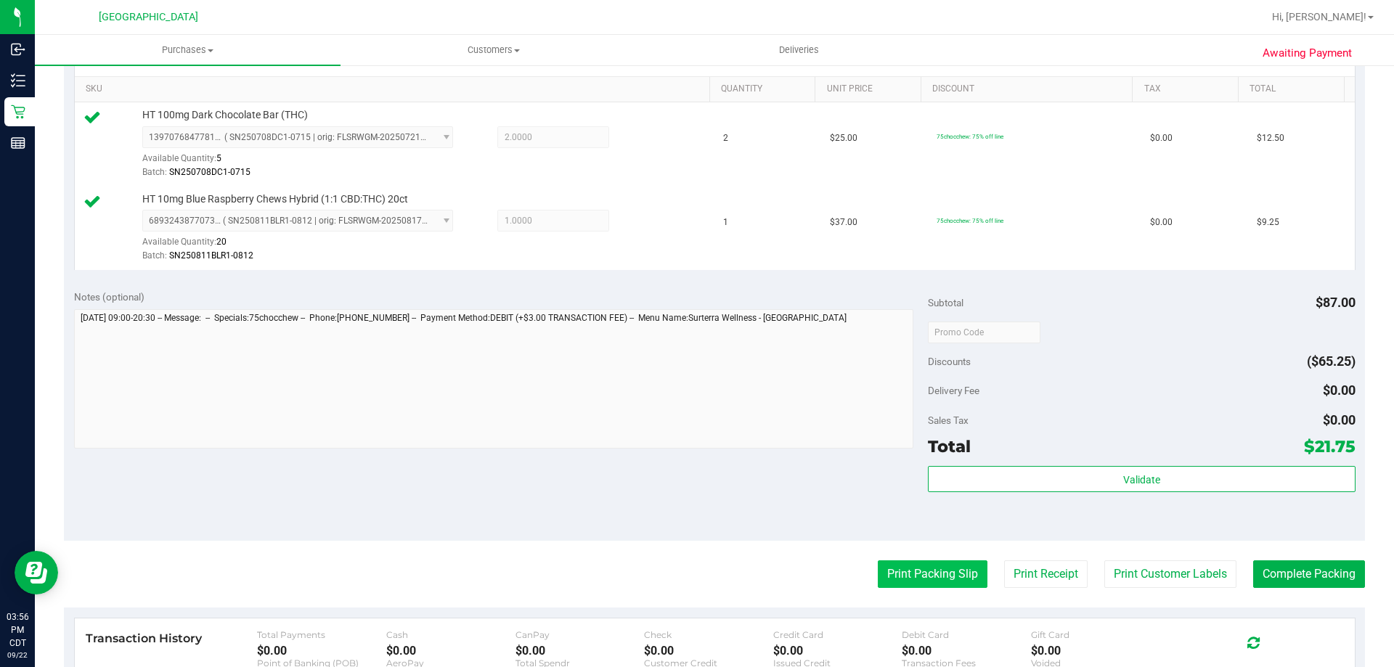
click at [890, 565] on button "Print Packing Slip" at bounding box center [933, 574] width 110 height 28
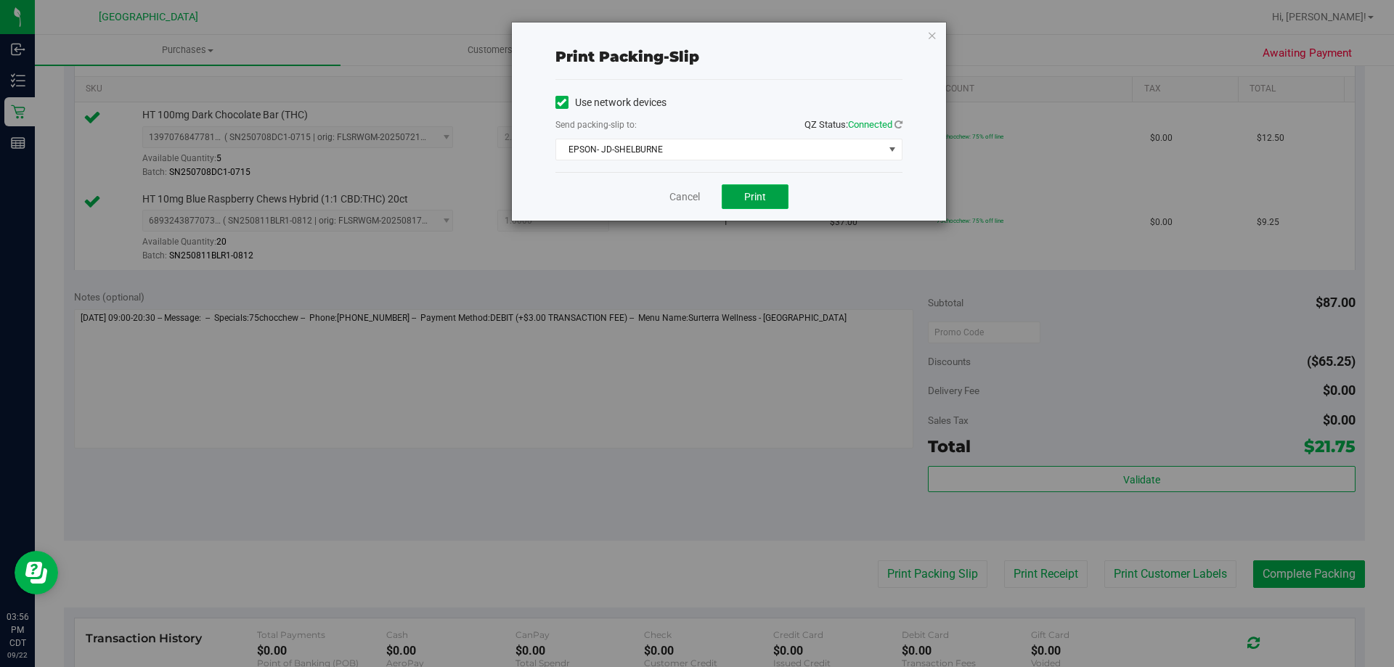
click at [767, 205] on button "Print" at bounding box center [755, 196] width 67 height 25
click at [697, 192] on link "Cancel" at bounding box center [684, 196] width 30 height 15
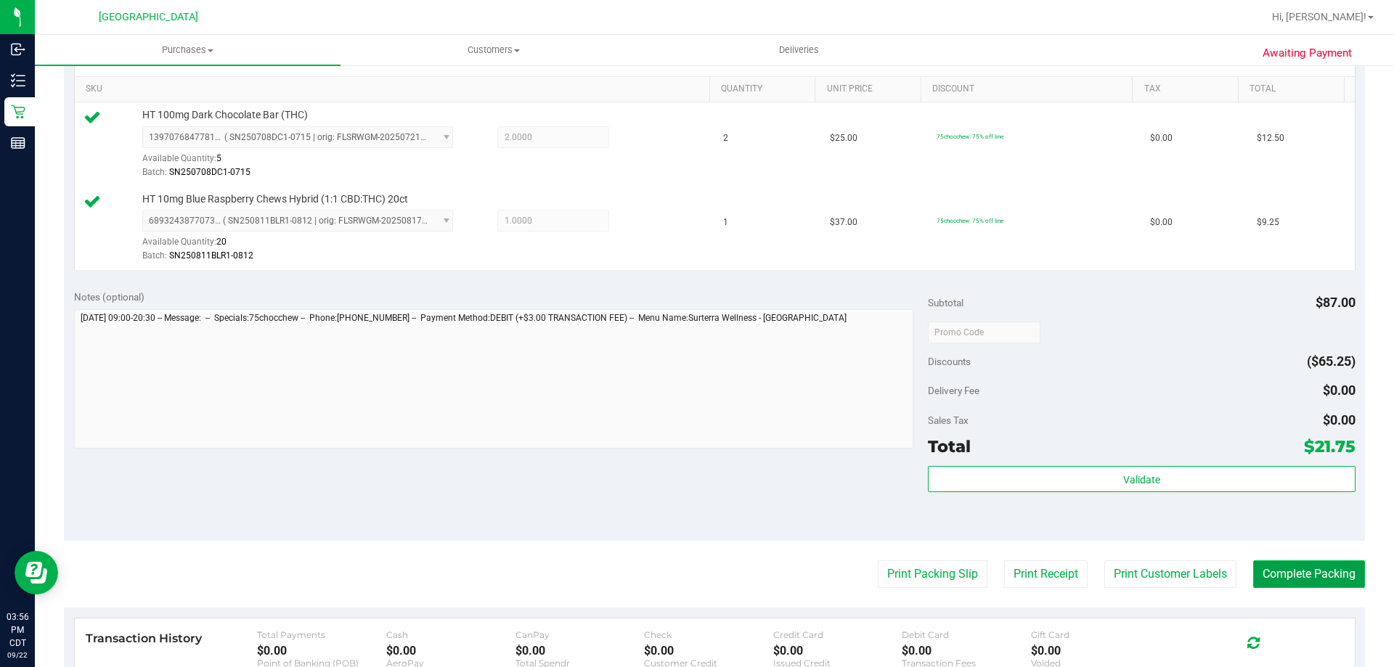
click at [1347, 576] on button "Complete Packing" at bounding box center [1309, 574] width 112 height 28
